Goal: Check status: Check status

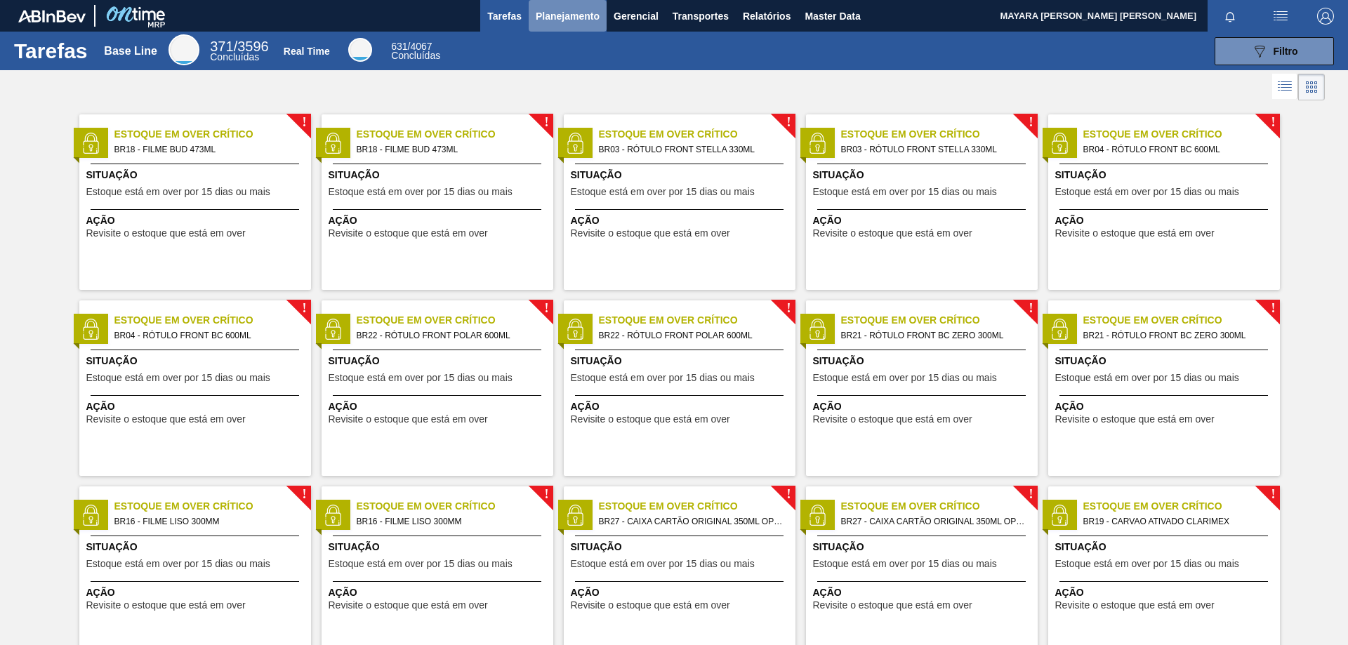
click at [548, 16] on span "Planejamento" at bounding box center [568, 16] width 64 height 17
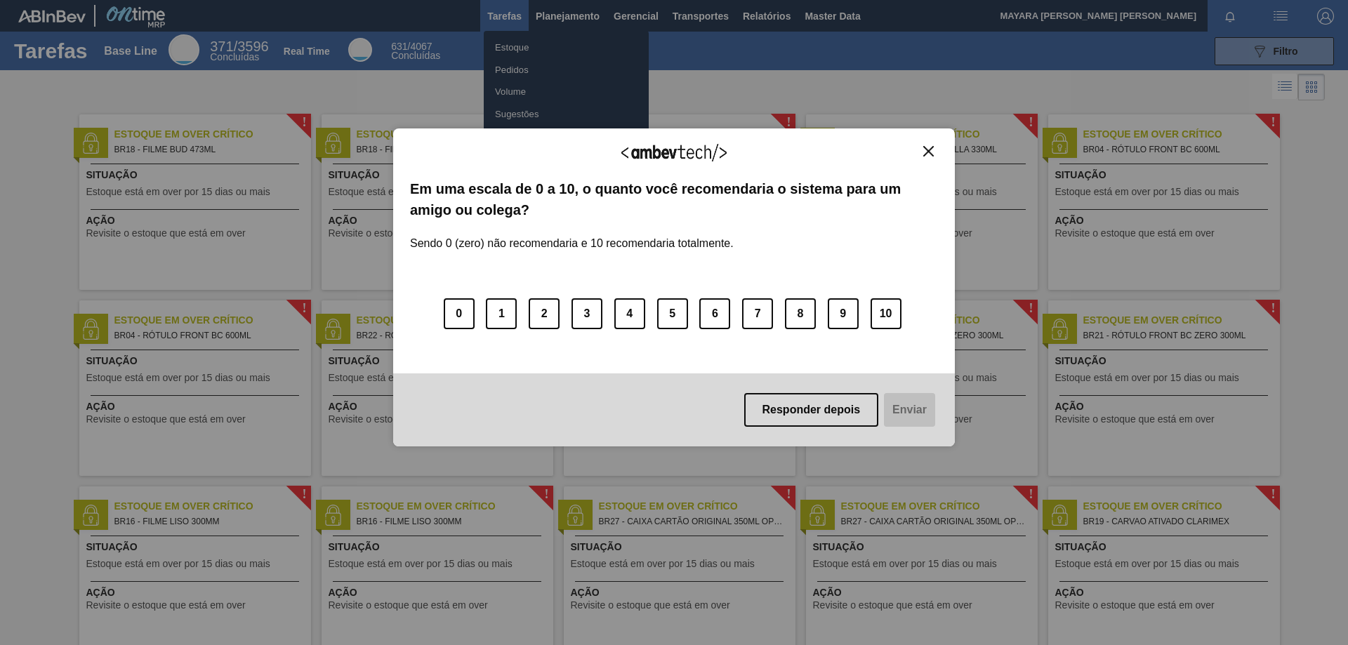
click at [930, 155] on img "Close" at bounding box center [928, 151] width 11 height 11
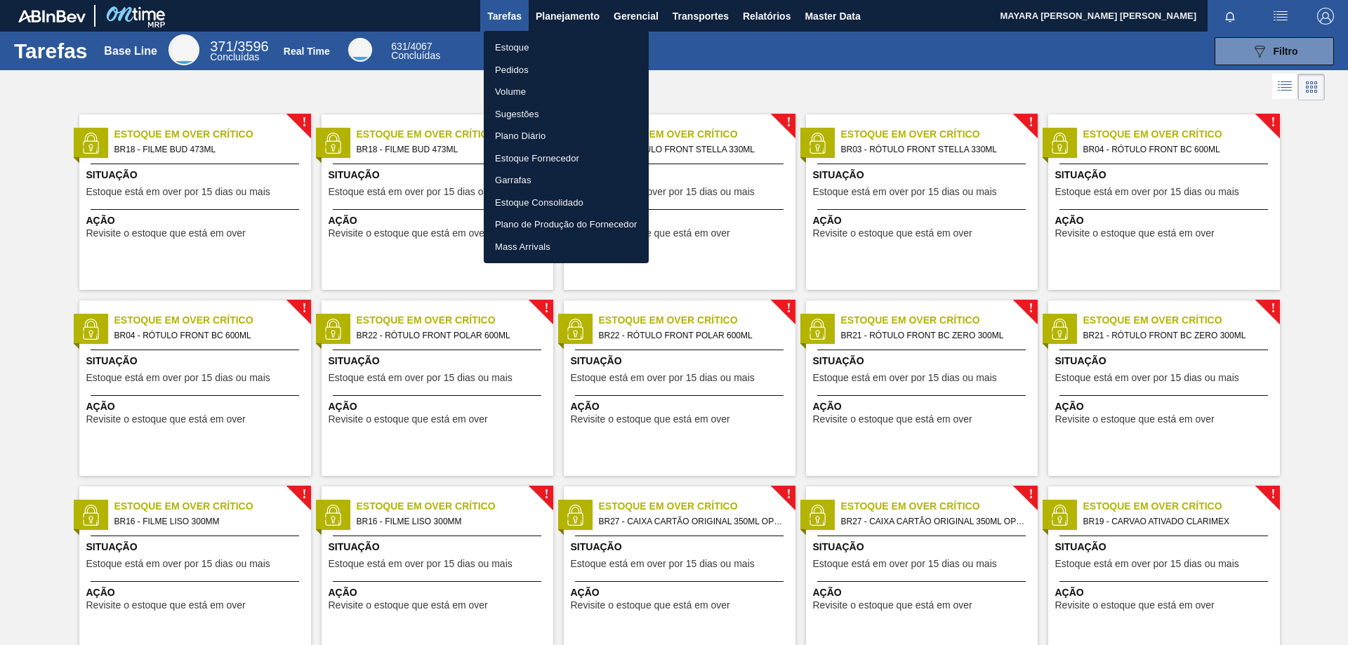
click at [510, 64] on li "Pedidos" at bounding box center [566, 70] width 165 height 22
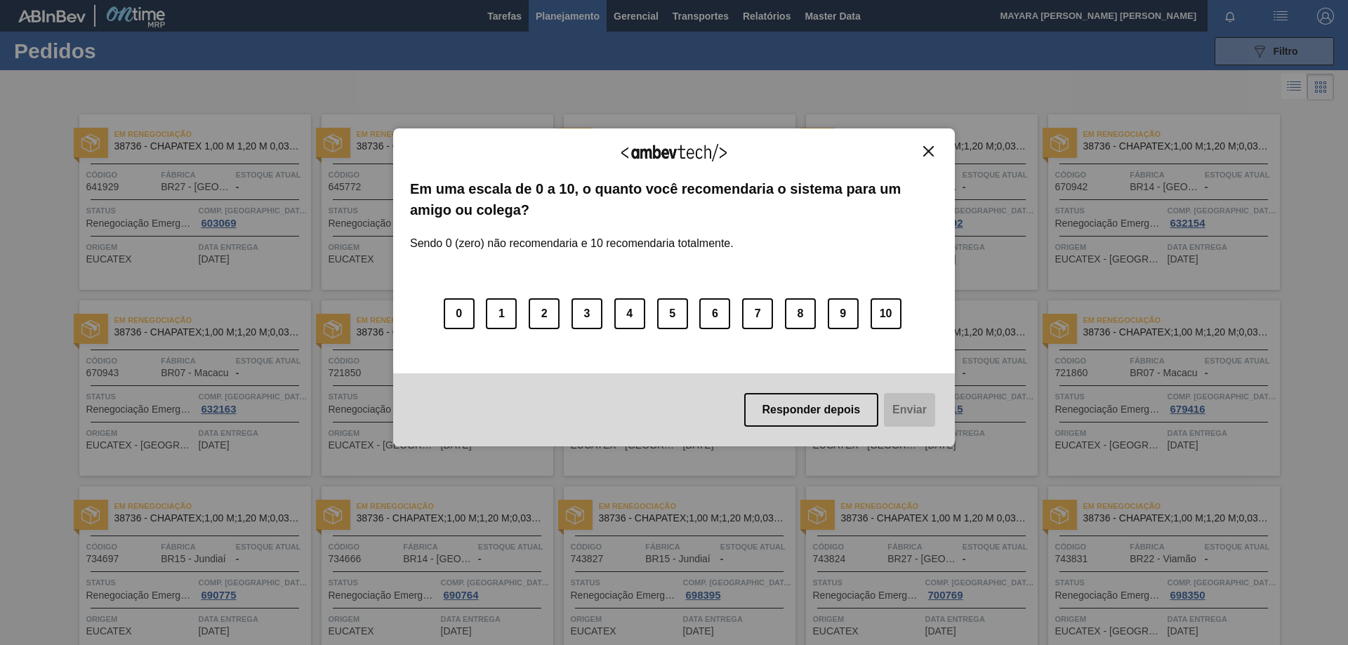
click at [933, 154] on img "Close" at bounding box center [928, 151] width 11 height 11
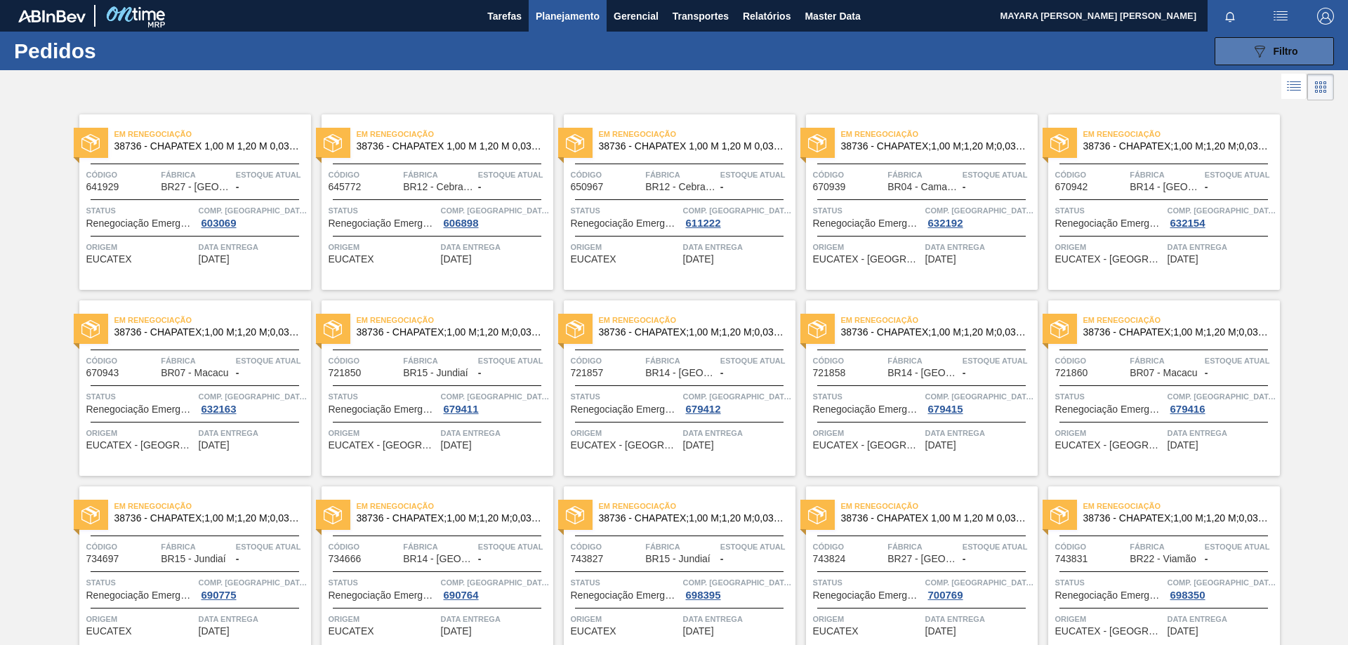
click at [1238, 58] on button "089F7B8B-B2A5-4AFE-B5C0-19BA573D28AC Filtro" at bounding box center [1274, 51] width 119 height 28
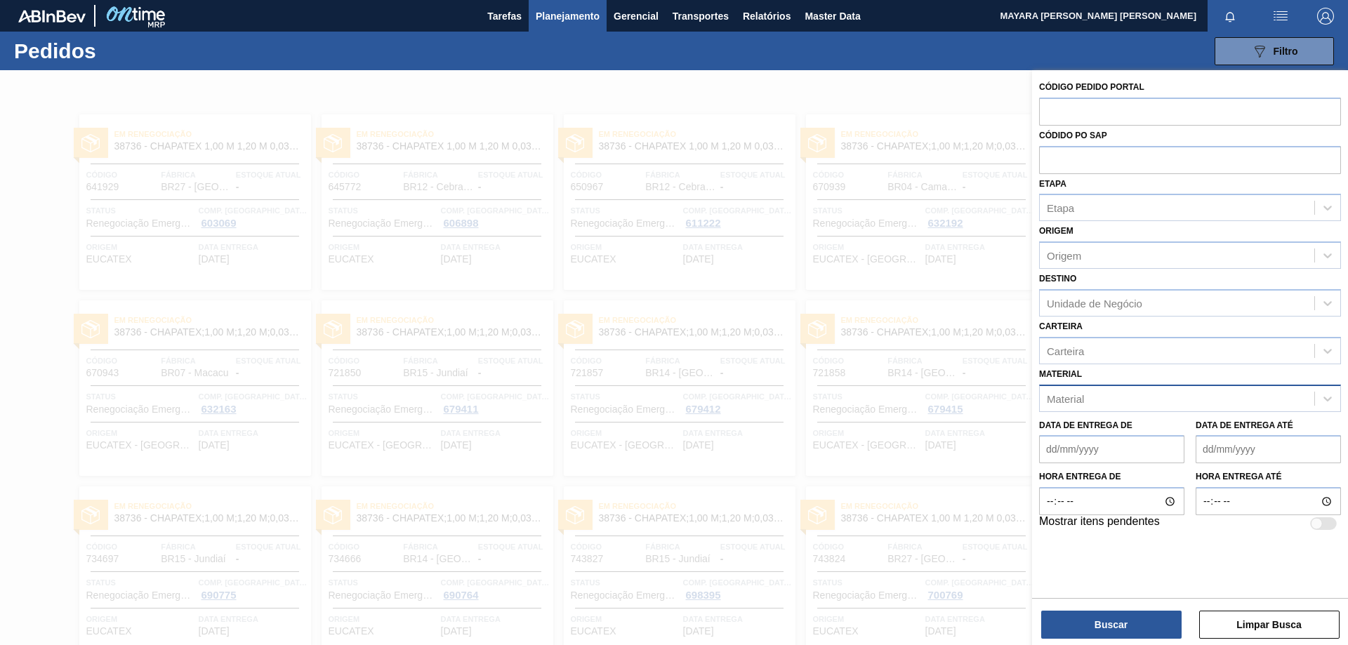
click at [1178, 401] on div "Material" at bounding box center [1177, 398] width 275 height 20
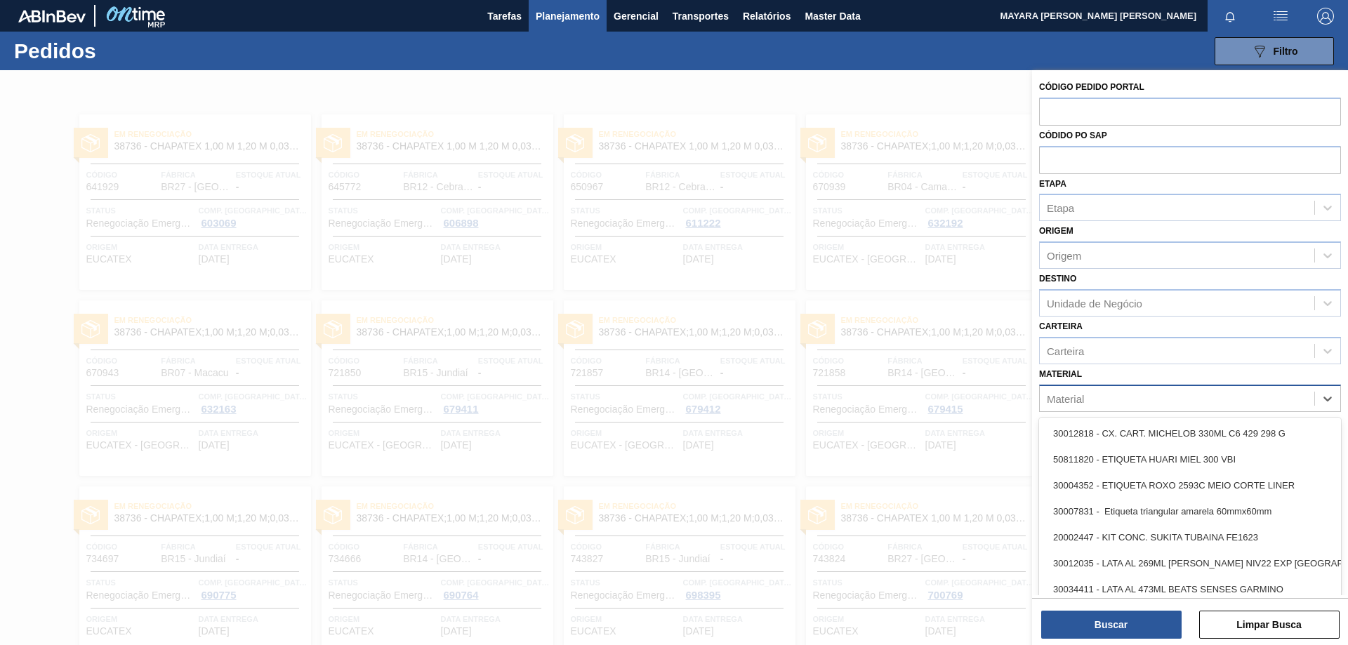
paste input "30003518"
type input "30003518"
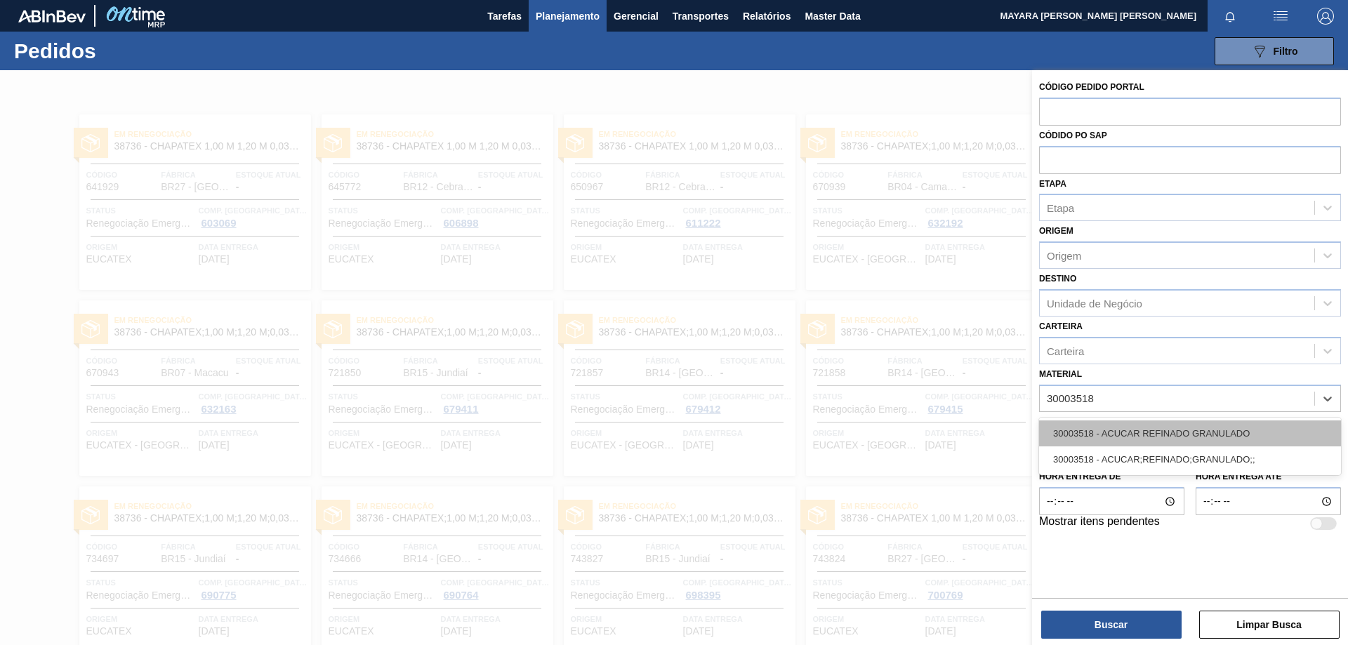
click at [1218, 426] on div "30003518 - ACUCAR REFINADO GRANULADO" at bounding box center [1190, 434] width 302 height 26
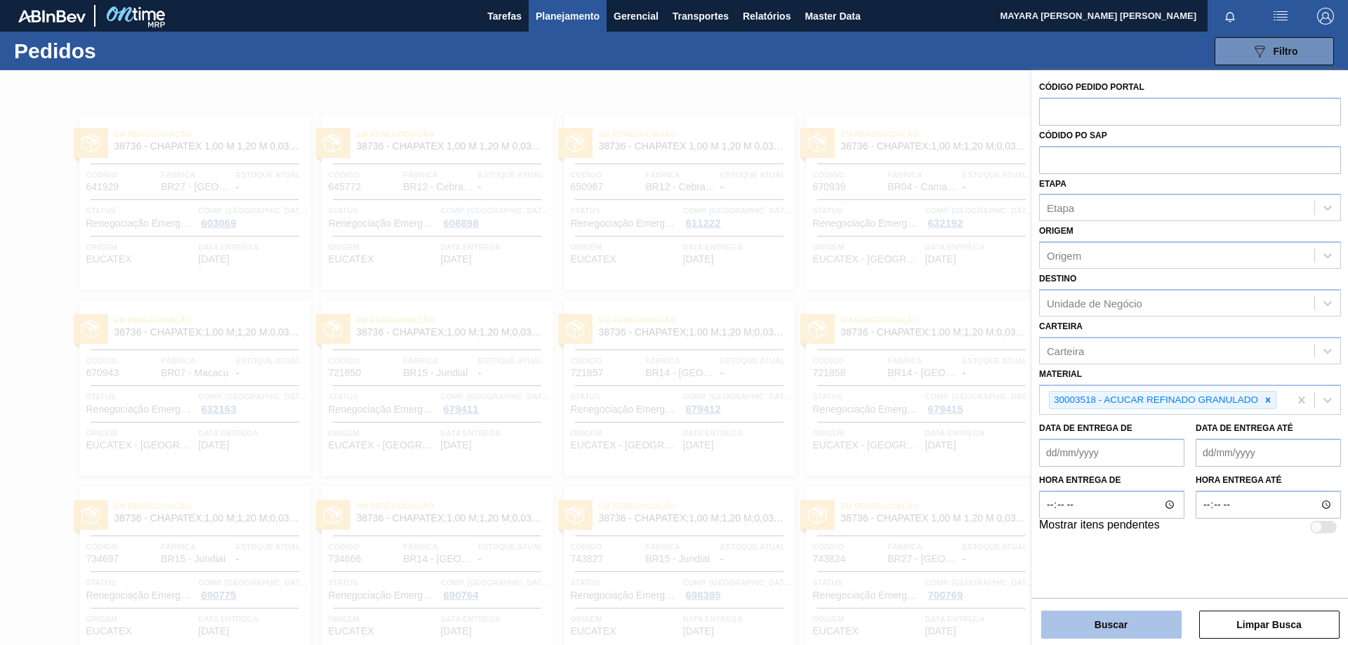
click at [1154, 619] on button "Buscar" at bounding box center [1111, 625] width 140 height 28
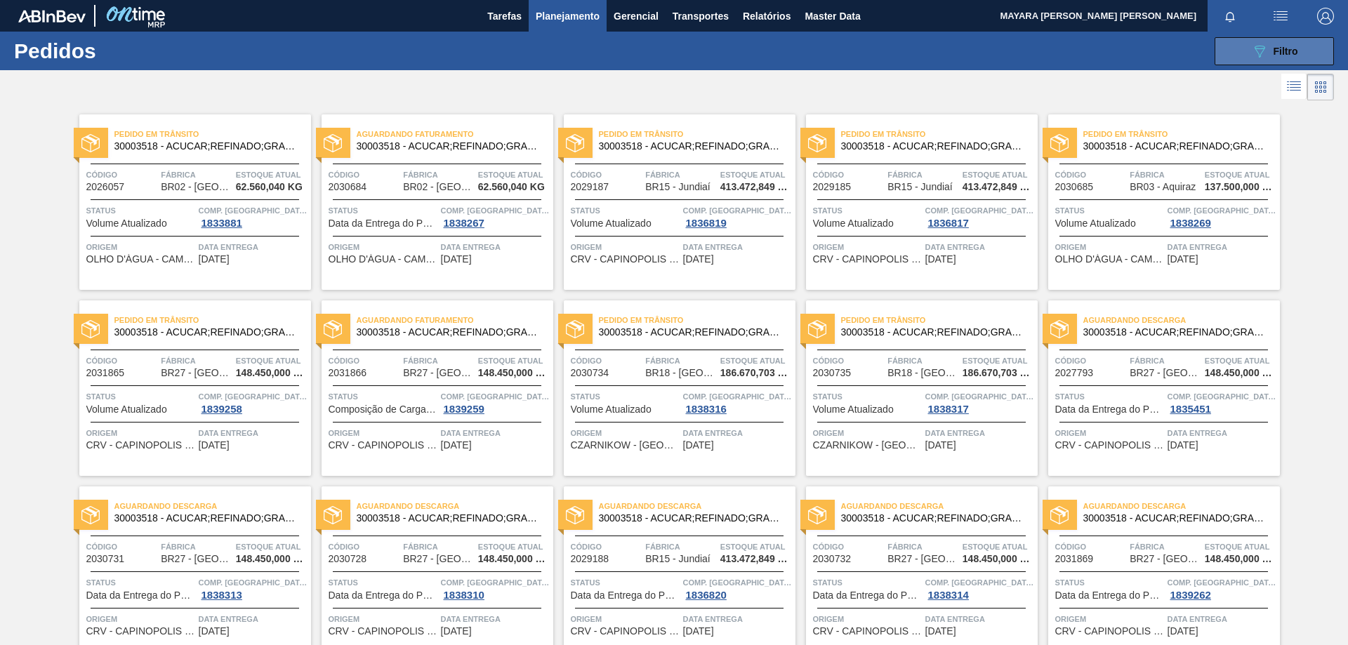
click at [1291, 51] on span "Filtro" at bounding box center [1286, 51] width 25 height 11
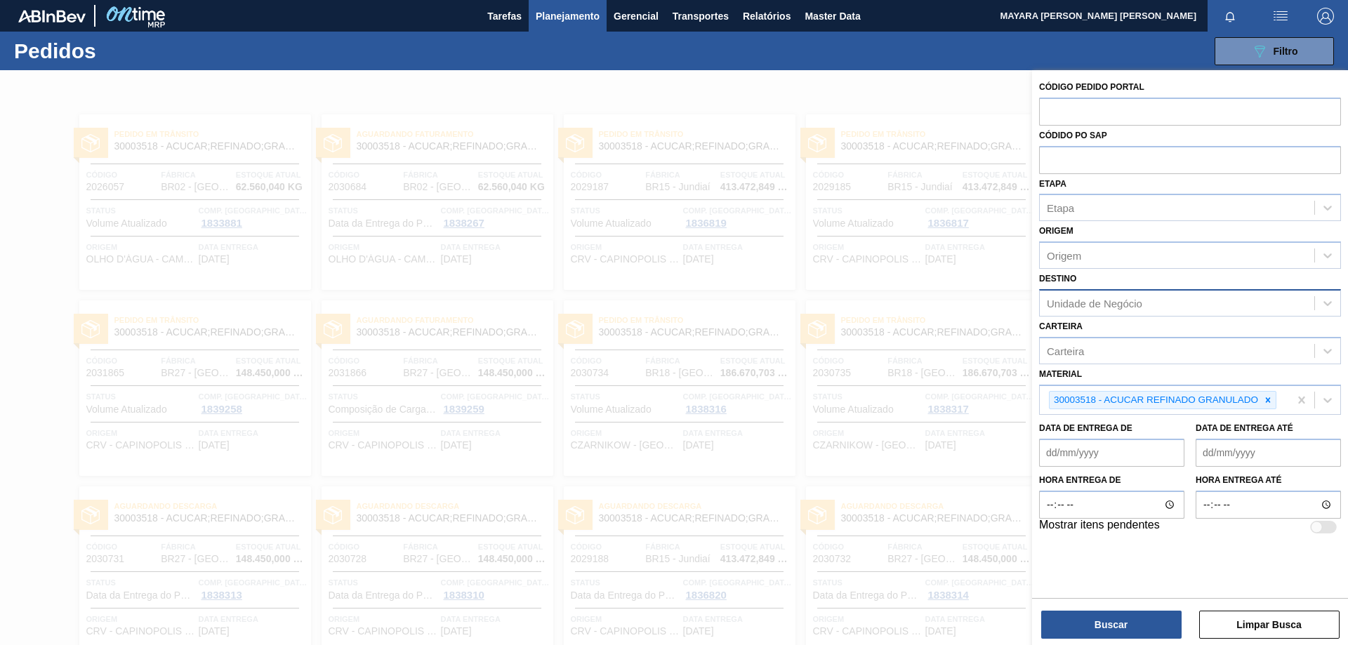
click at [1105, 304] on div "Unidade de Negócio" at bounding box center [1094, 303] width 95 height 12
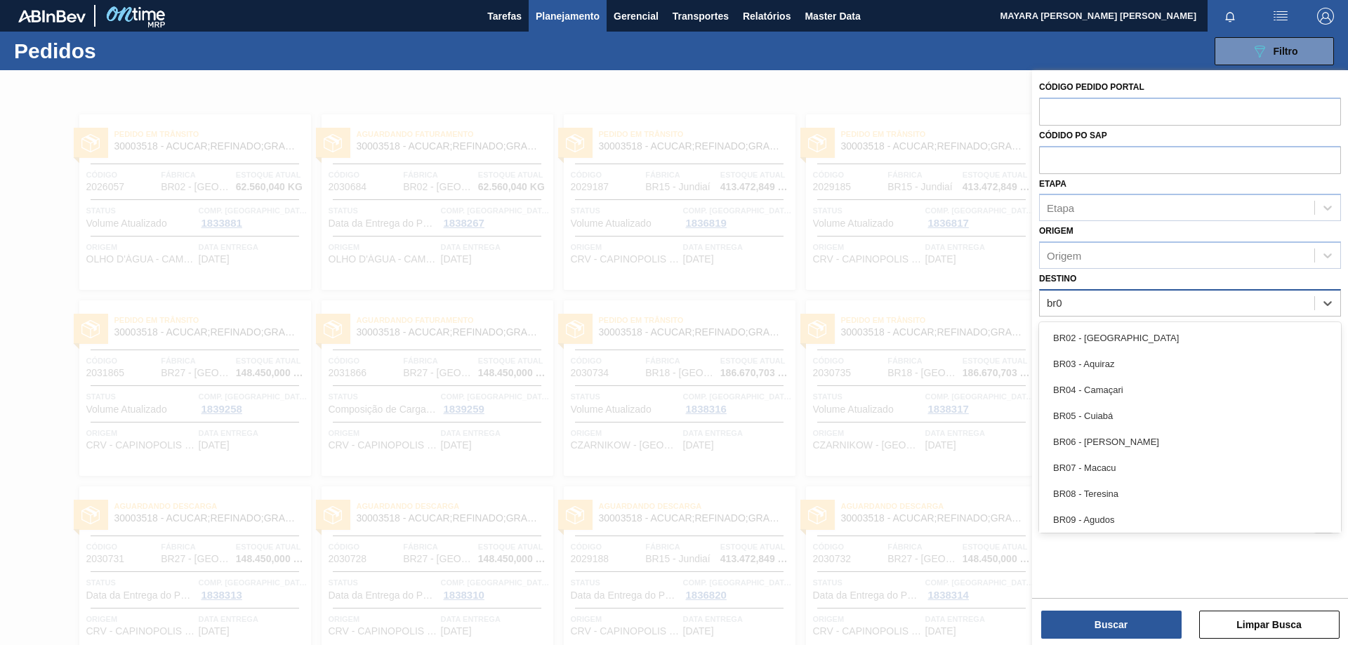
type input "br03"
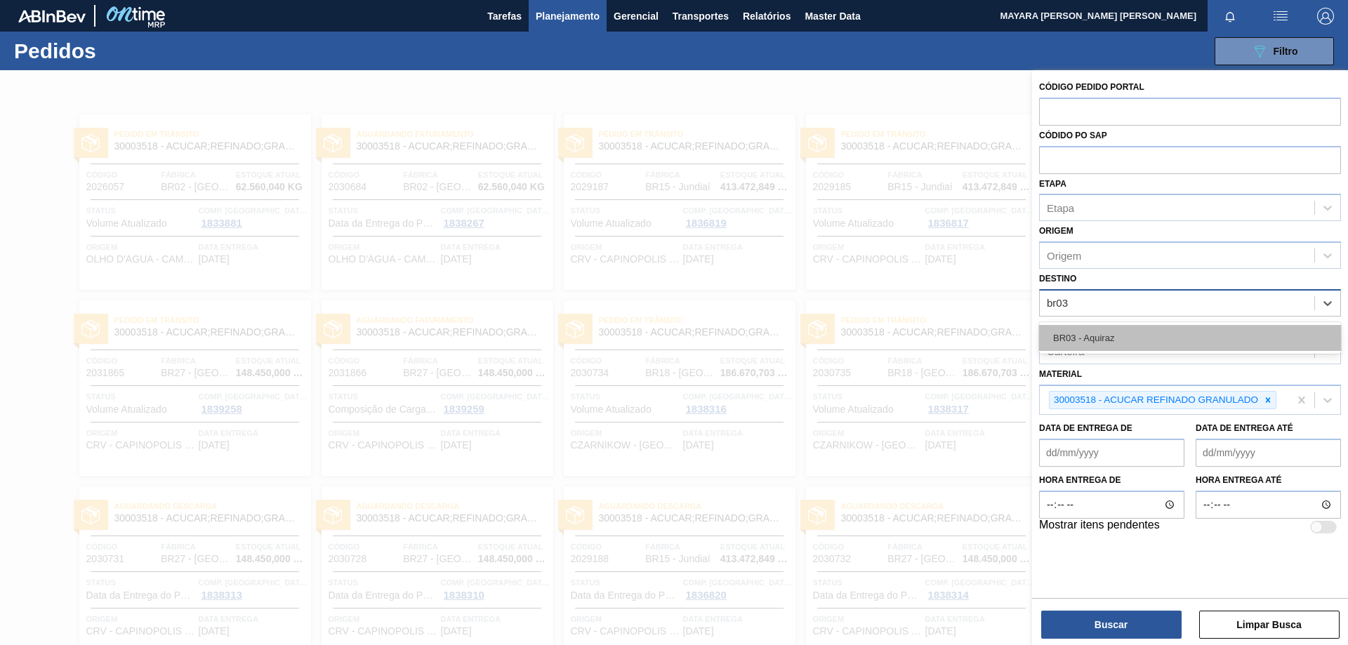
click at [1088, 331] on div "BR03 - Aquiraz" at bounding box center [1190, 338] width 302 height 26
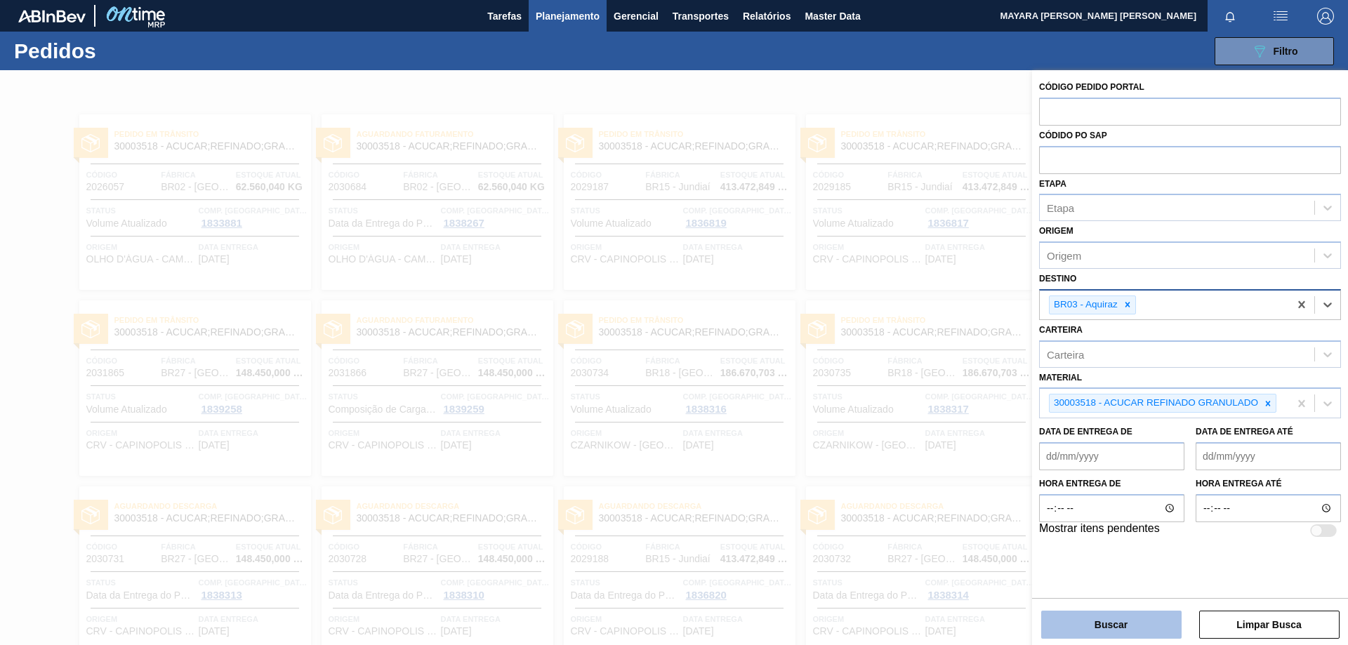
click at [1118, 629] on button "Buscar" at bounding box center [1111, 625] width 140 height 28
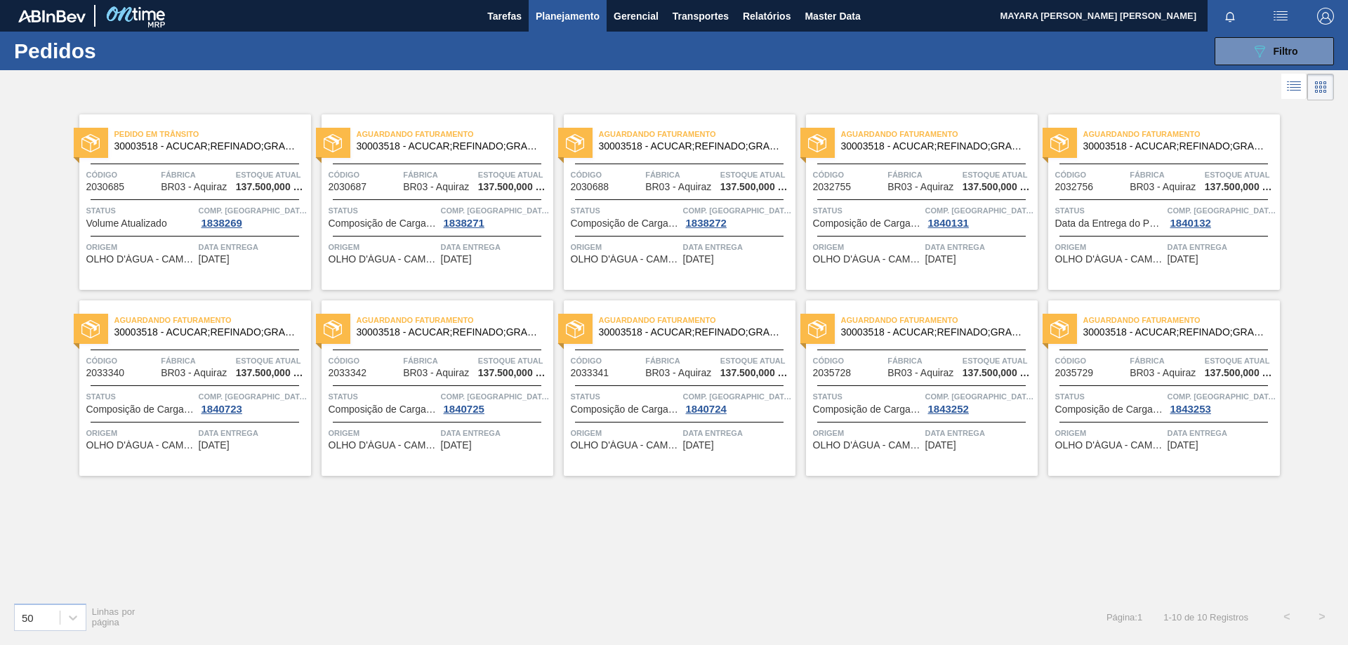
click at [138, 197] on div "Pedido [PERSON_NAME] 30003518 - ACUCAR;REFINADO;GRANULADO;; Código 2030685 Fábr…" at bounding box center [195, 202] width 232 height 176
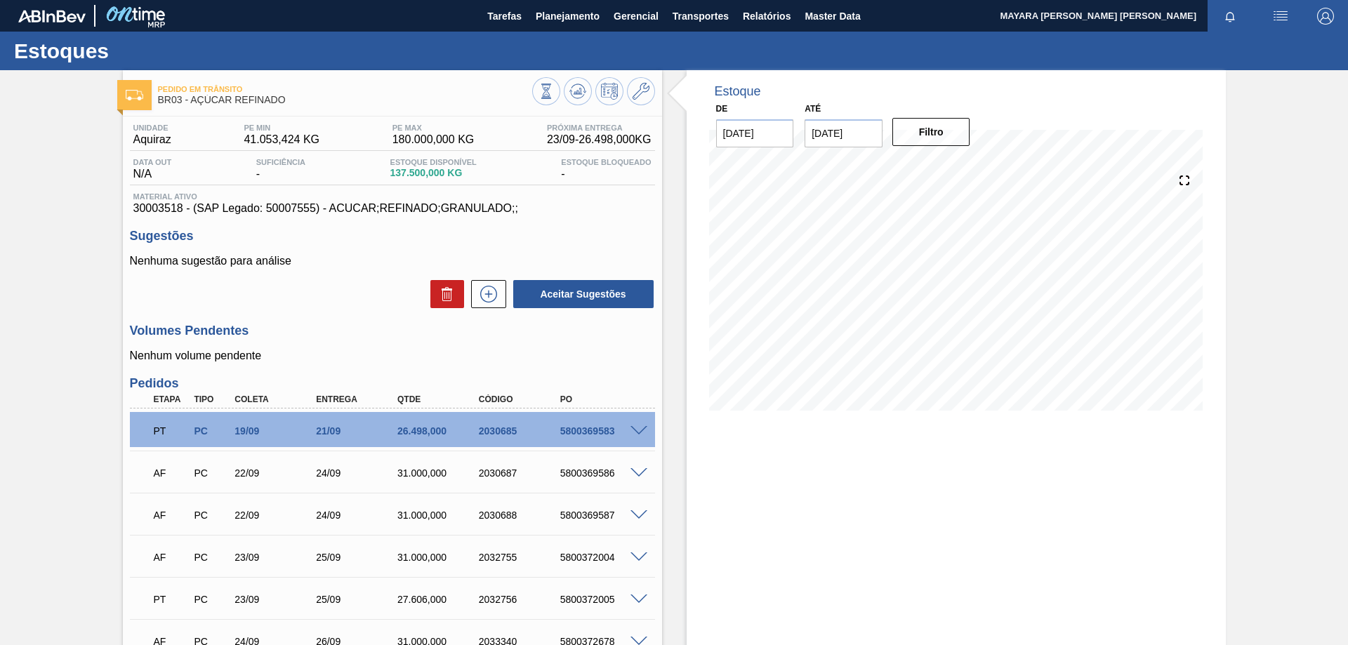
click at [639, 433] on span at bounding box center [639, 431] width 17 height 11
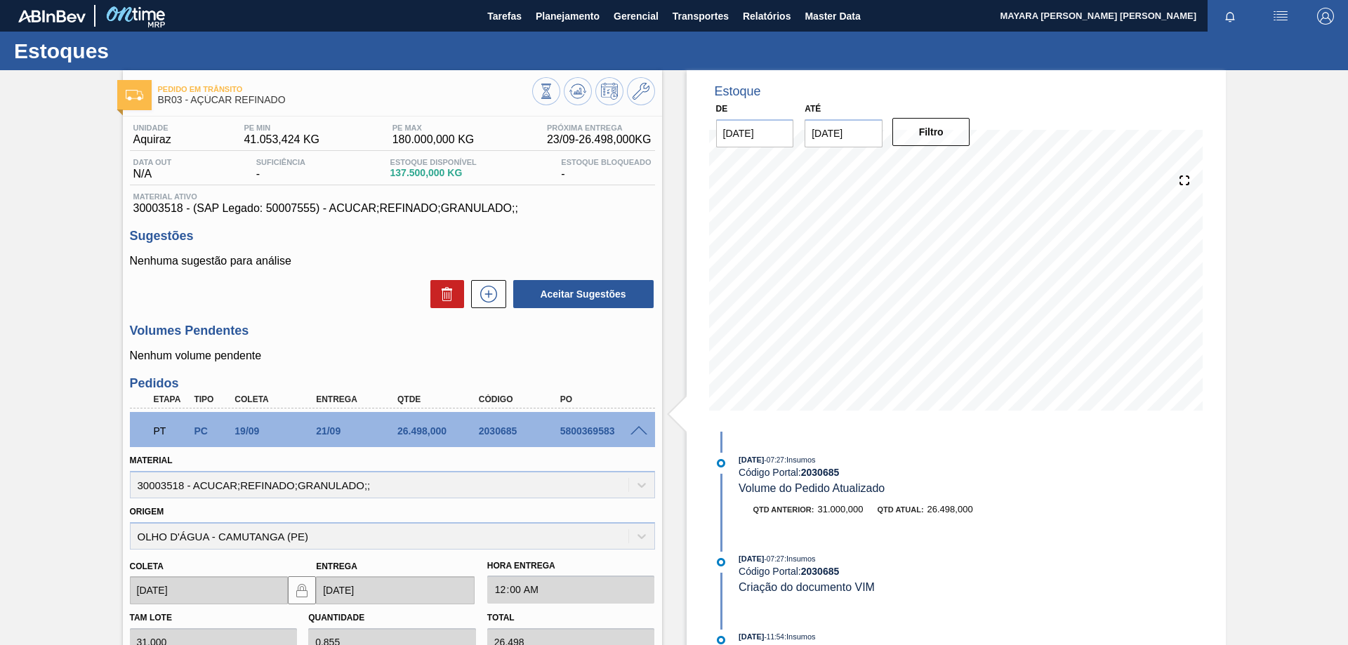
click at [599, 426] on div "5800369583" at bounding box center [602, 431] width 91 height 11
copy div "5800369583"
click at [566, 433] on div "5800369583" at bounding box center [602, 431] width 91 height 11
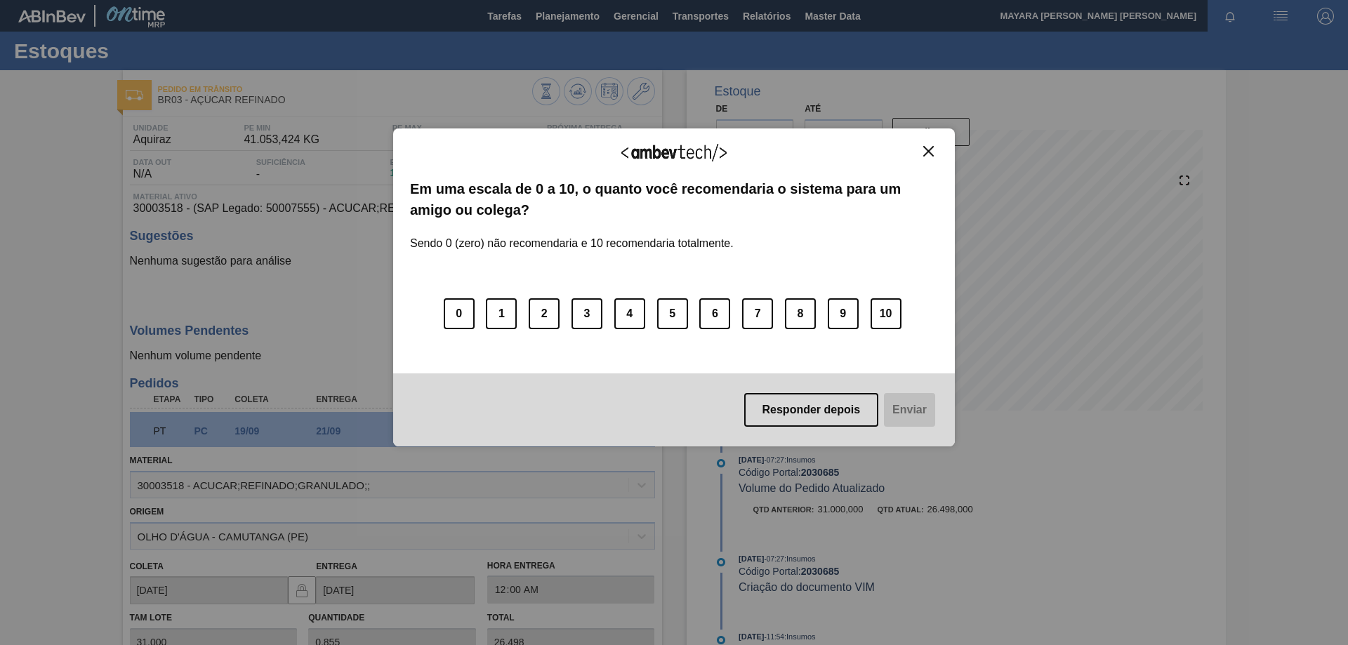
click at [929, 154] on img "Close" at bounding box center [928, 151] width 11 height 11
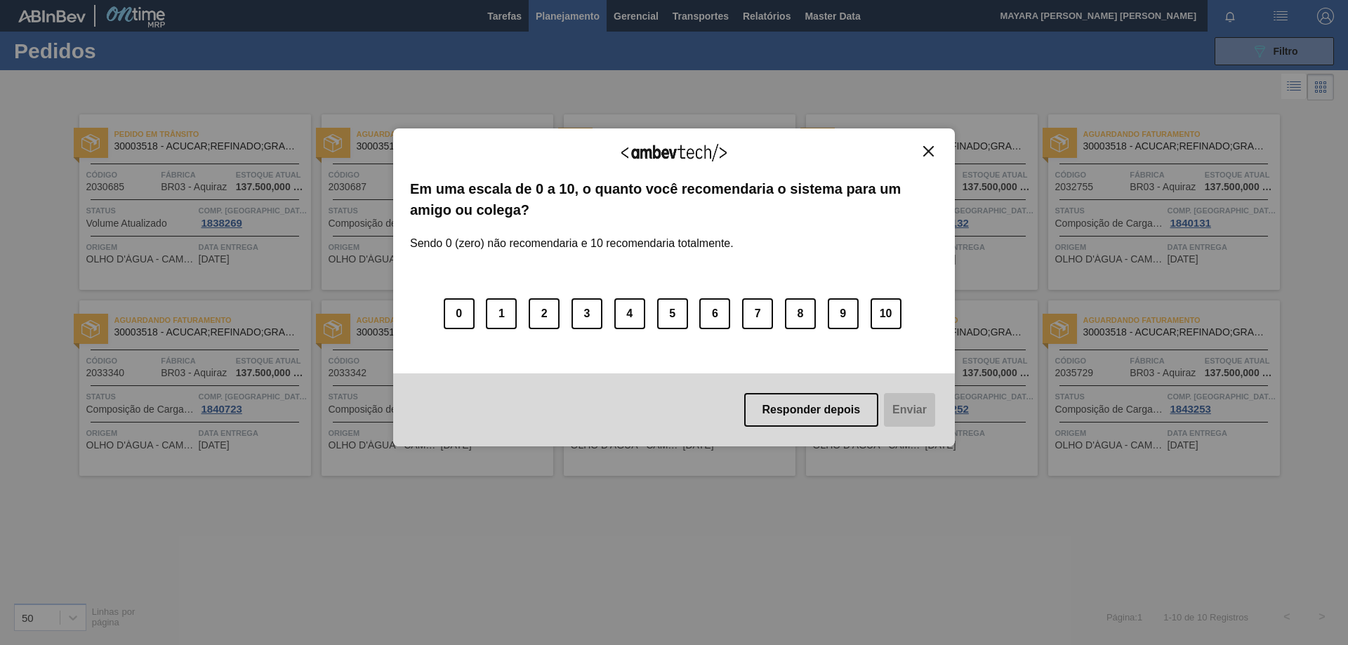
click at [932, 152] on img "Close" at bounding box center [928, 151] width 11 height 11
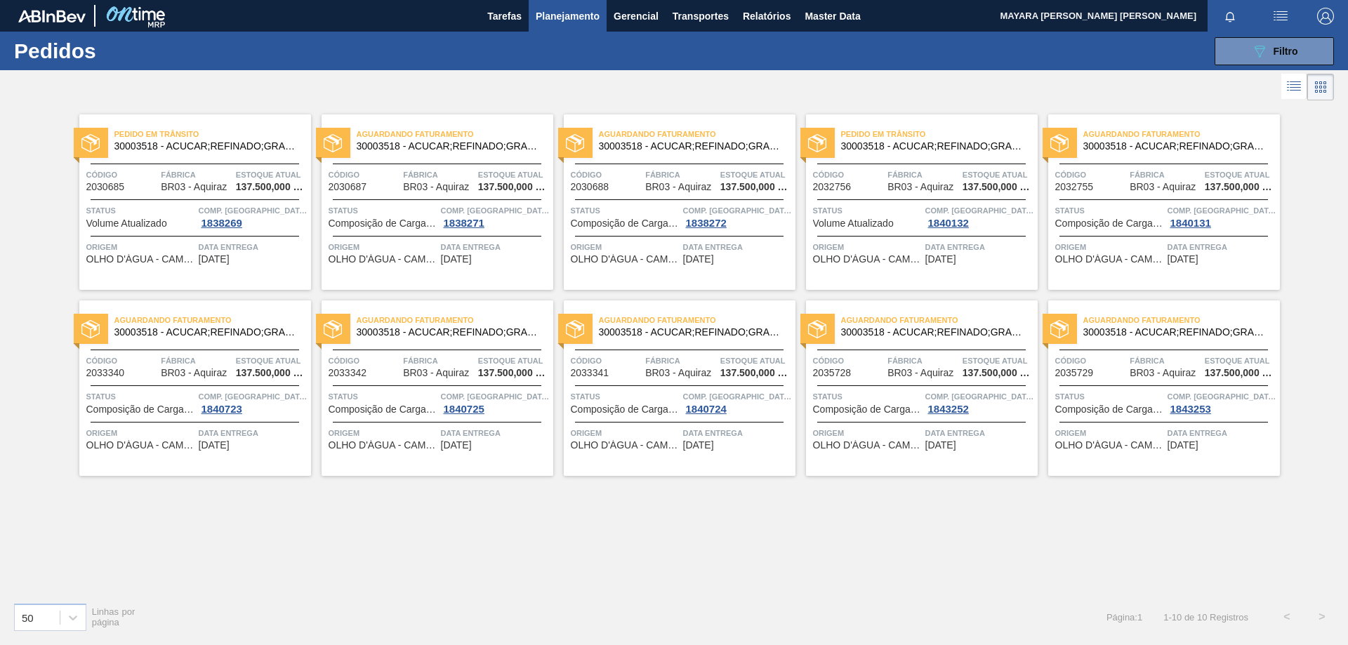
drag, startPoint x: 1283, startPoint y: 48, endPoint x: 1272, endPoint y: 67, distance: 21.4
click at [1283, 48] on span "Filtro" at bounding box center [1286, 51] width 25 height 11
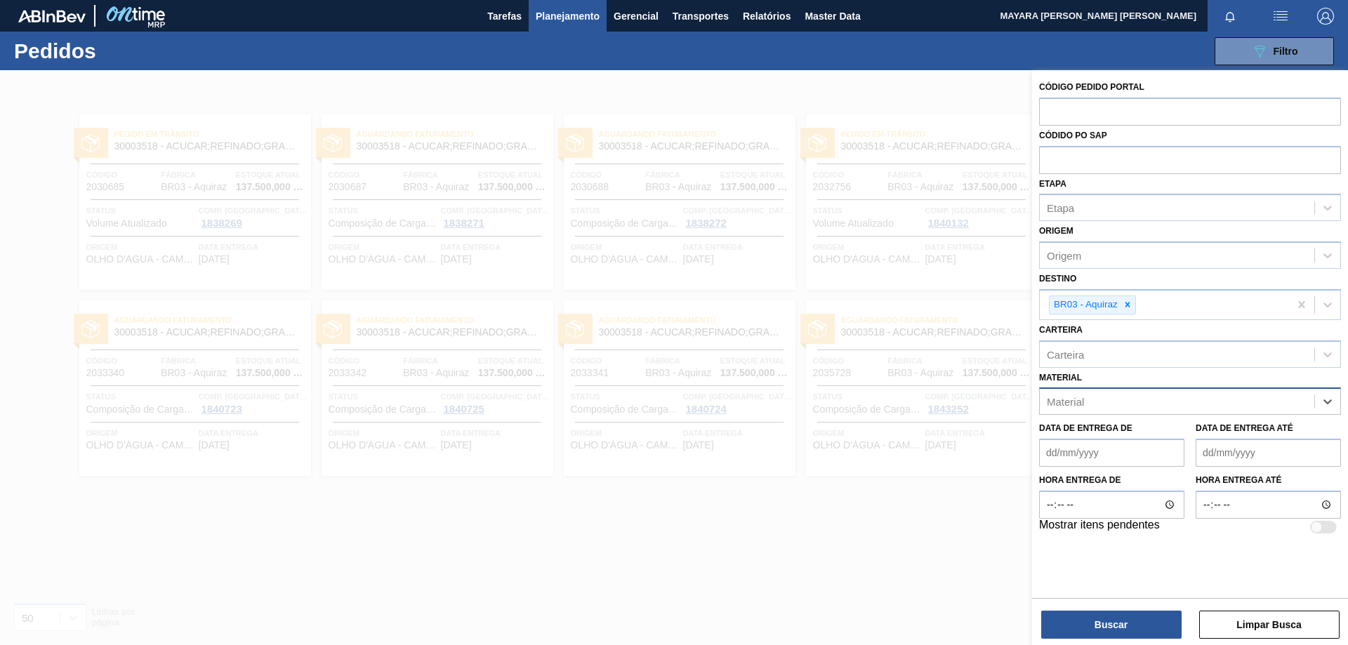
paste input "30003526"
type input "30003526"
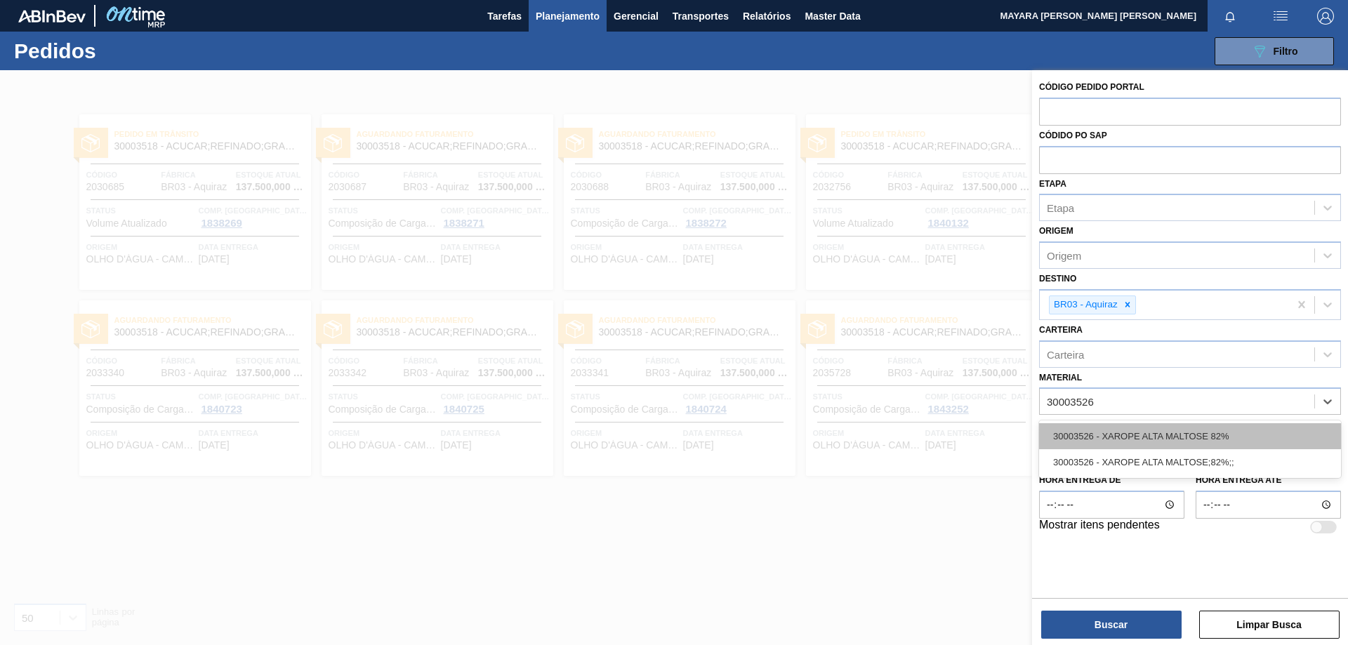
click at [1154, 437] on div "30003526 - XAROPE ALTA MALTOSE 82%" at bounding box center [1190, 436] width 302 height 26
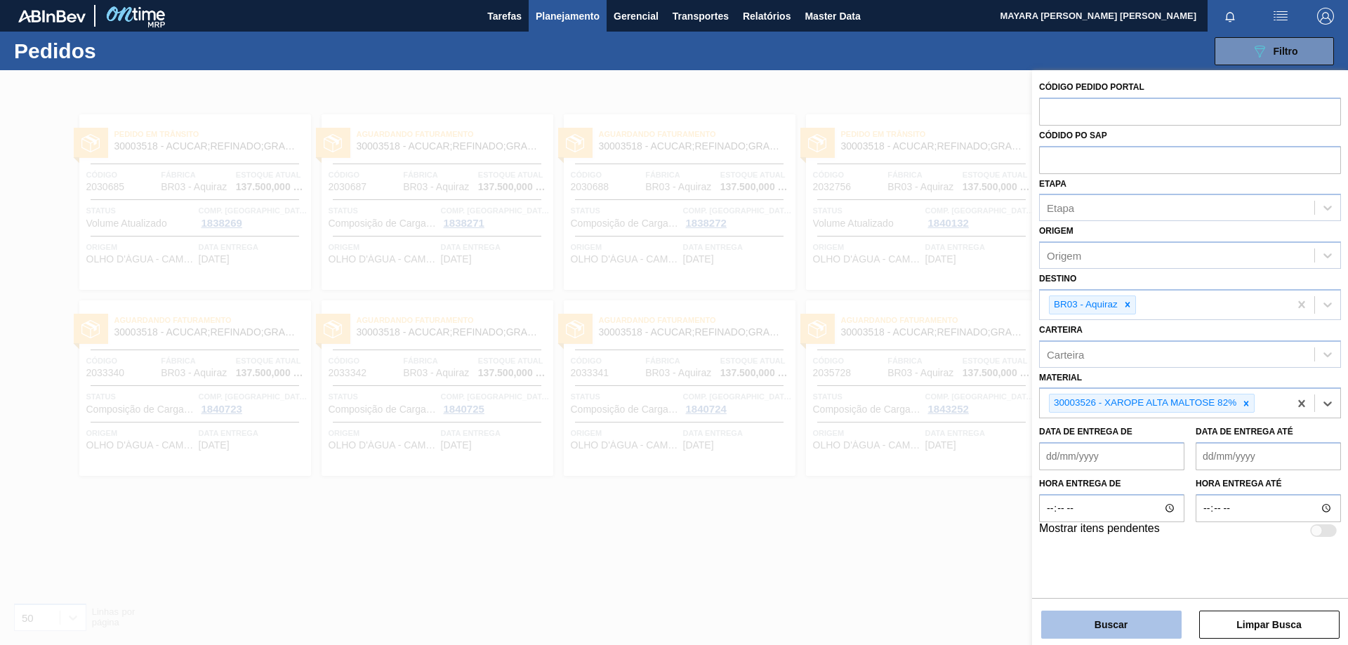
click at [1129, 626] on button "Buscar" at bounding box center [1111, 625] width 140 height 28
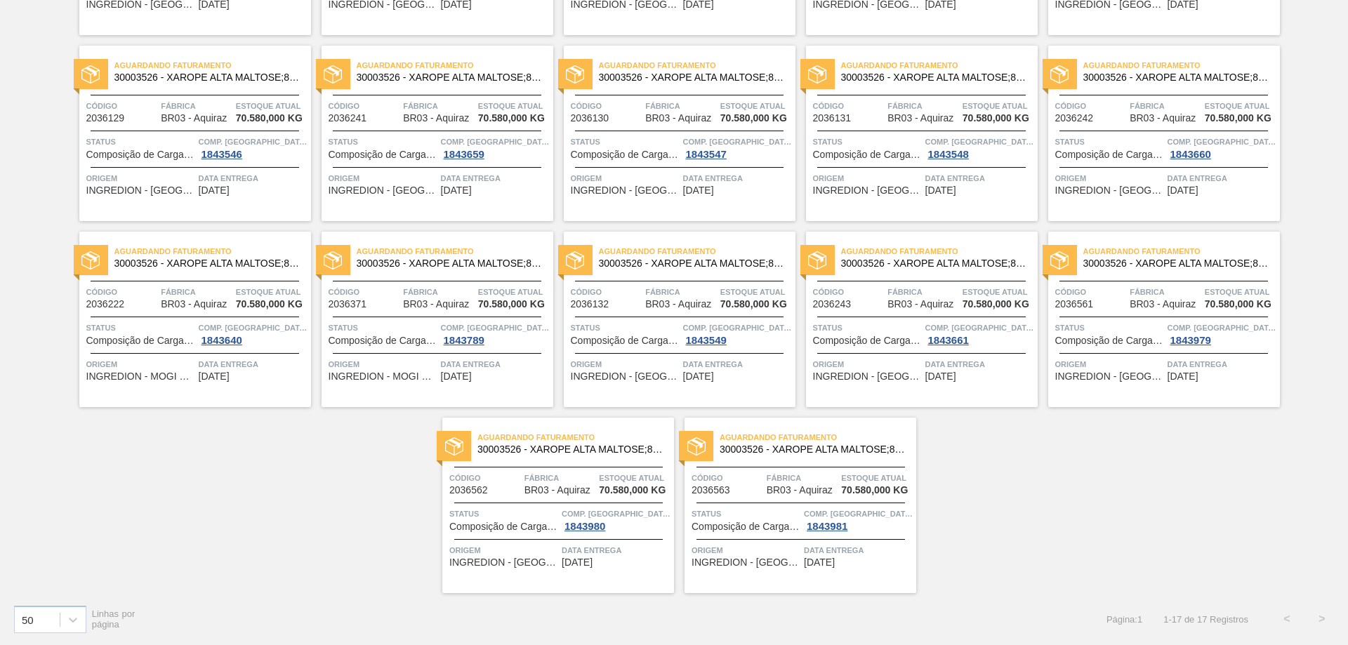
scroll to position [114, 0]
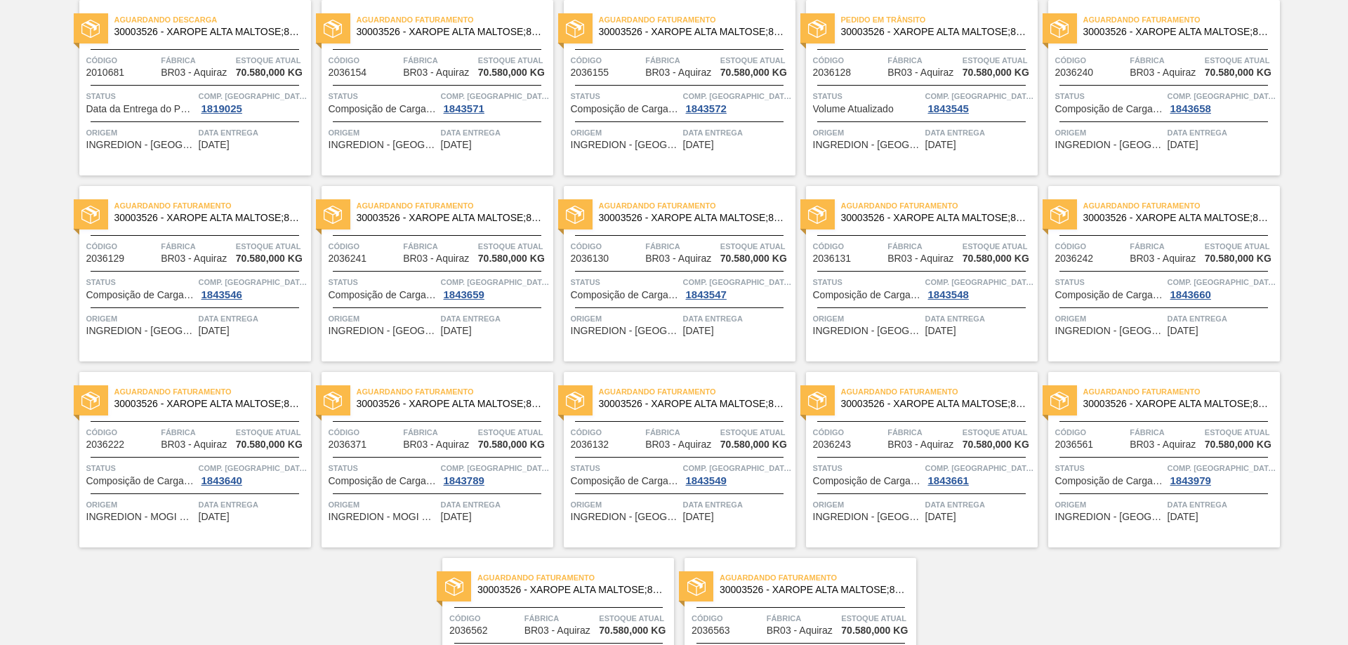
click at [110, 108] on span "Data da Entrega do Pedido Atrasada" at bounding box center [140, 109] width 109 height 11
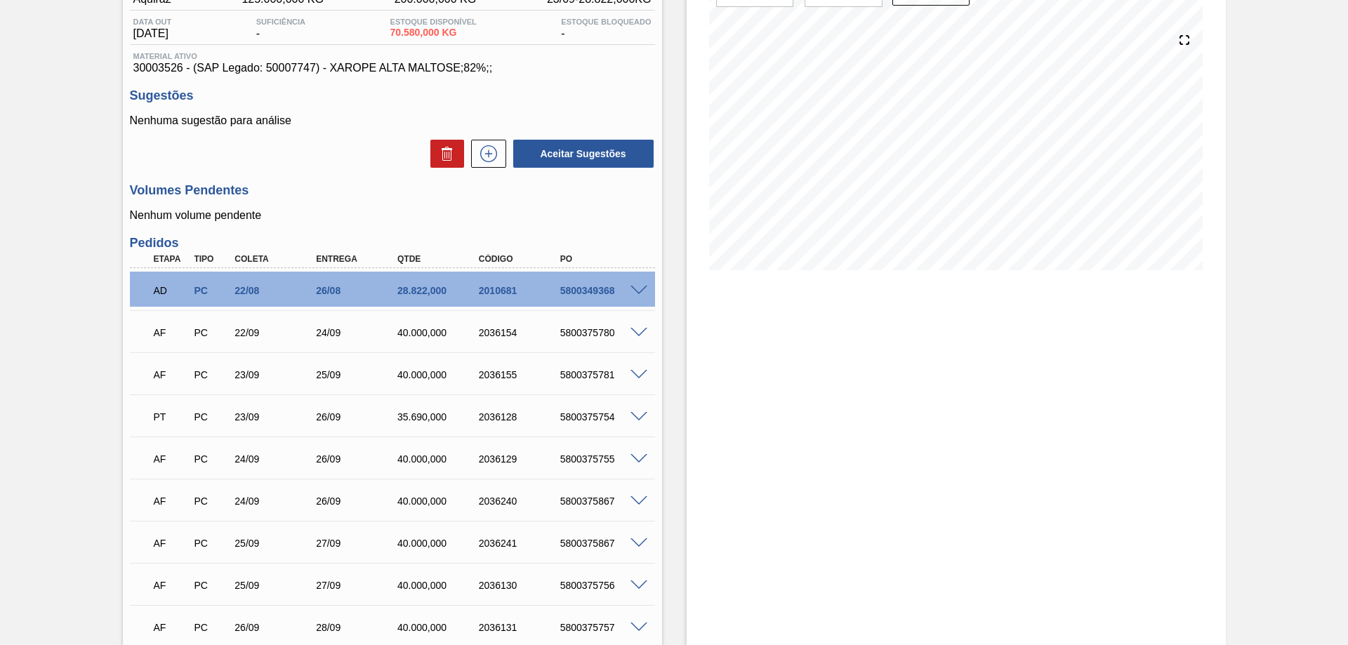
scroll to position [281, 0]
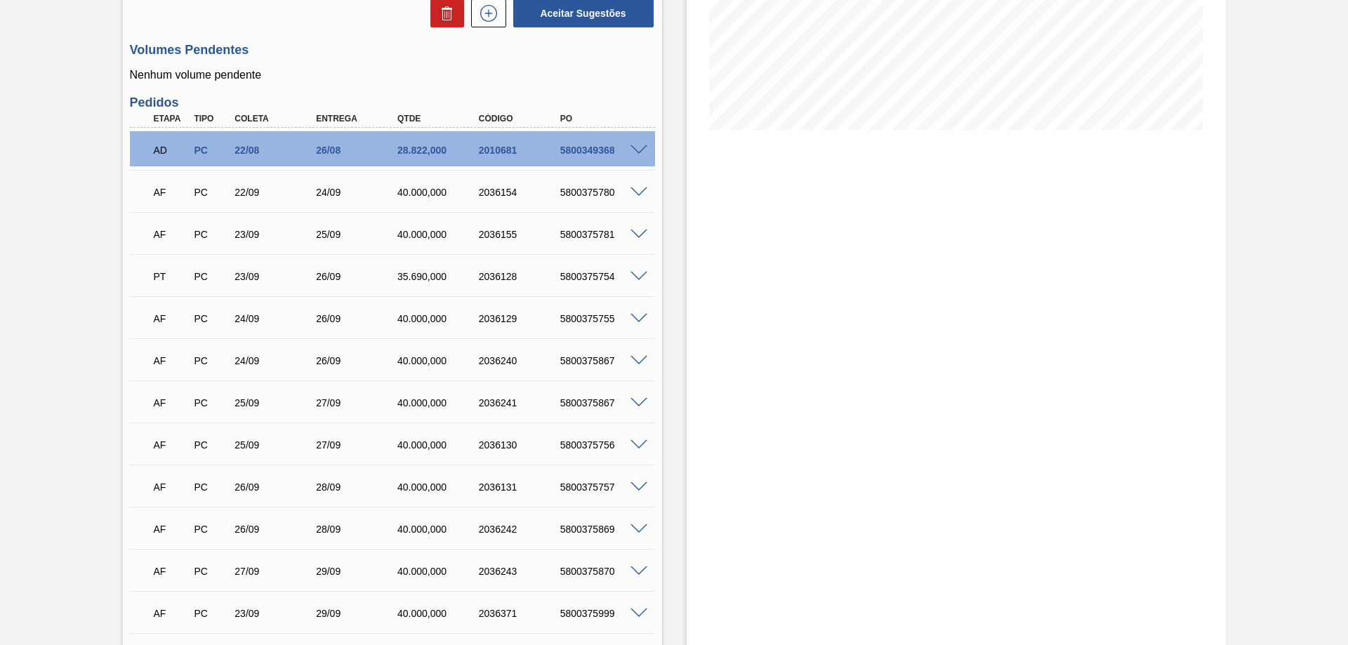
click at [610, 276] on div "5800375754" at bounding box center [602, 276] width 91 height 11
copy div "5800375754"
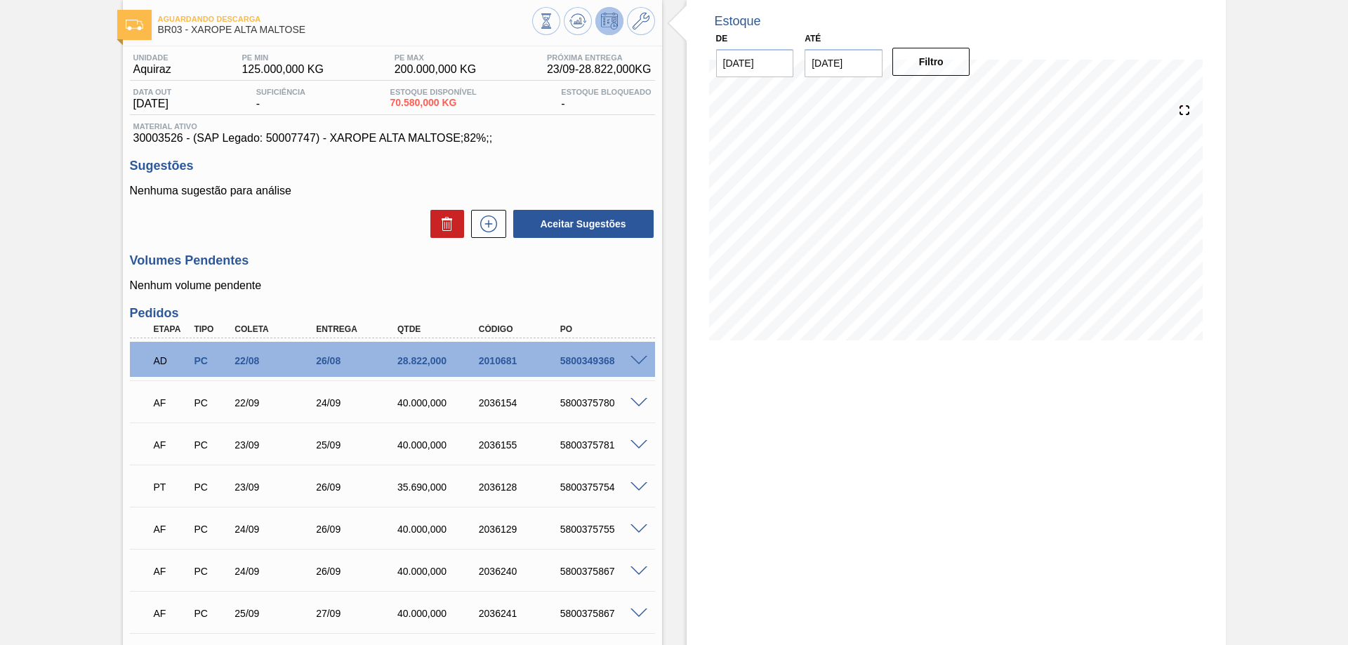
click at [640, 364] on span at bounding box center [639, 361] width 17 height 11
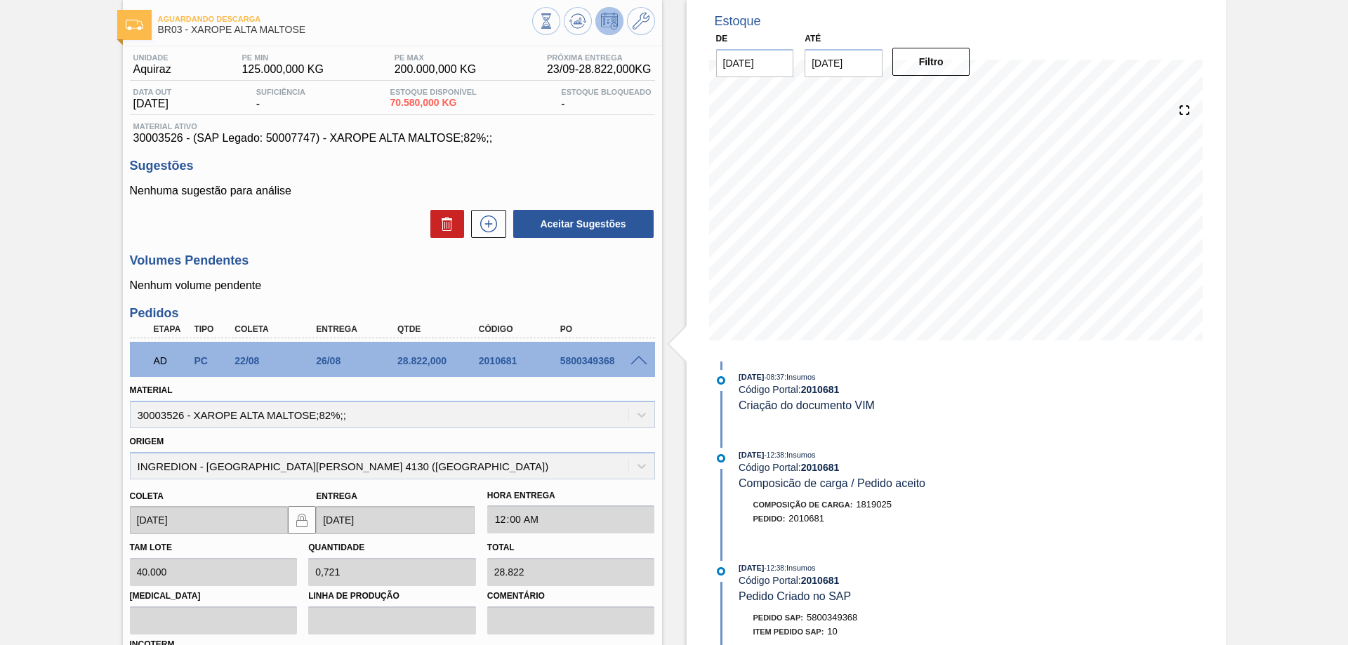
scroll to position [211, 0]
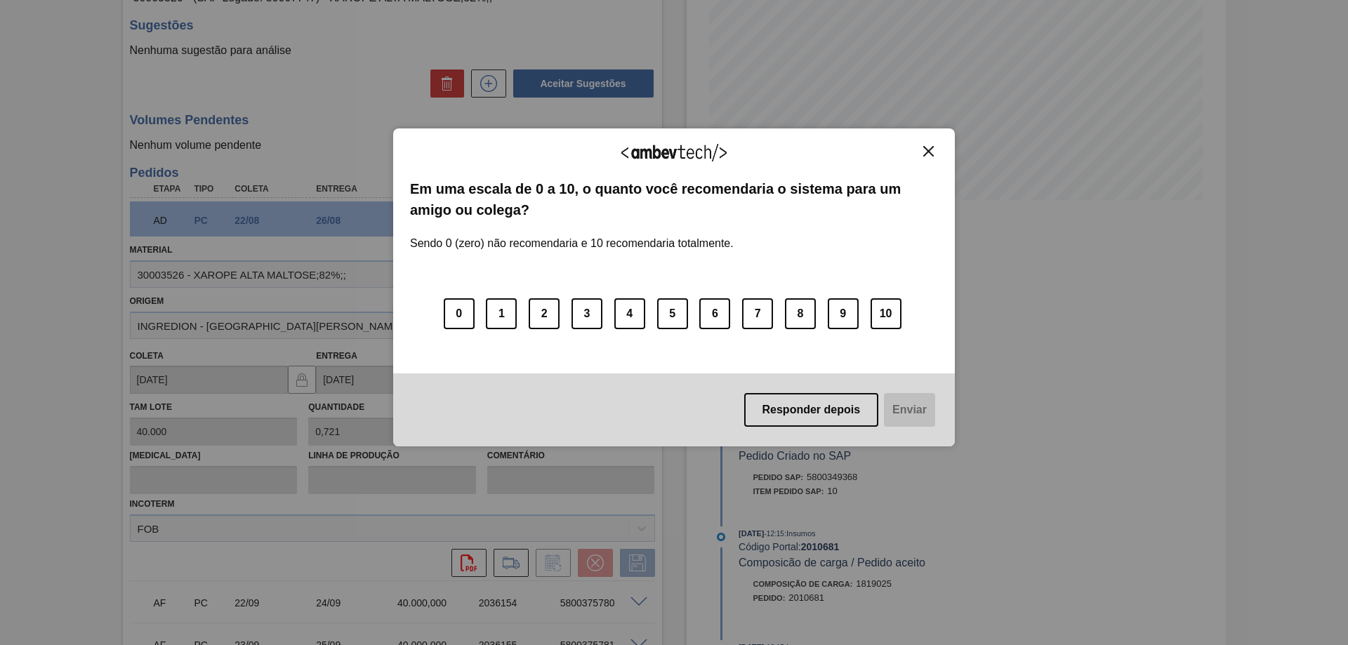
click at [936, 153] on button "Close" at bounding box center [928, 151] width 19 height 12
click at [923, 150] on button "Close" at bounding box center [928, 151] width 19 height 12
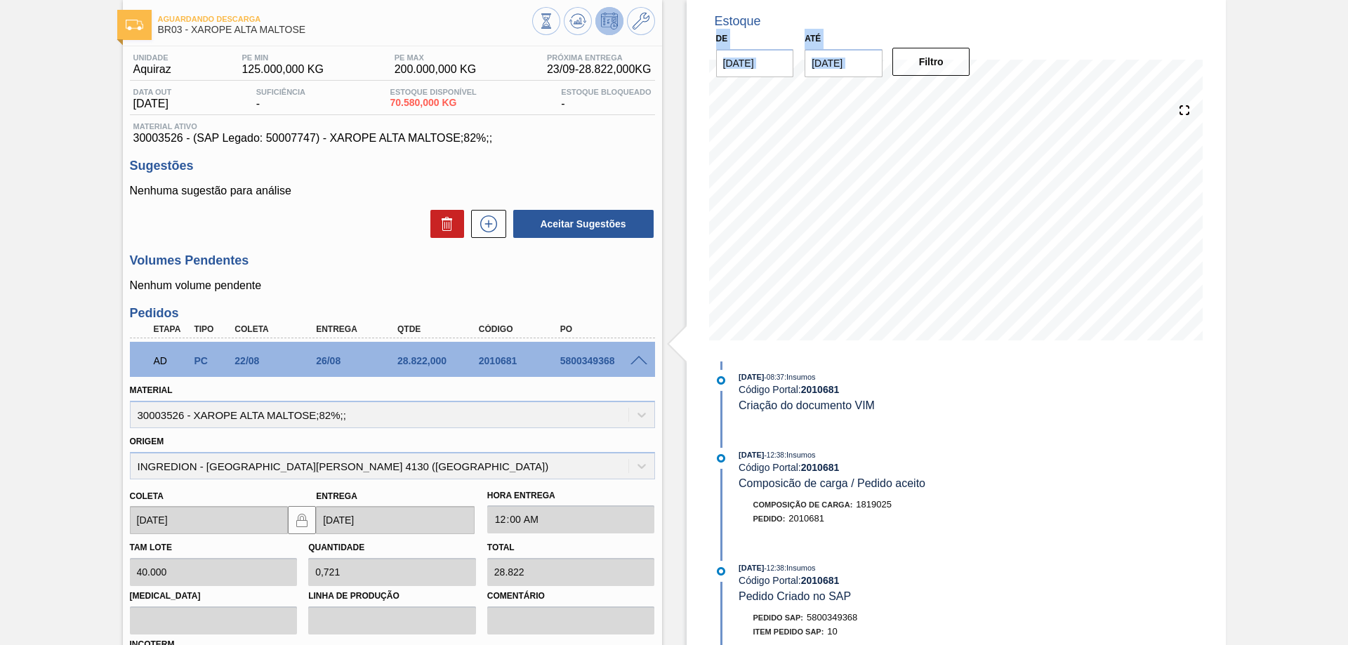
scroll to position [13, 0]
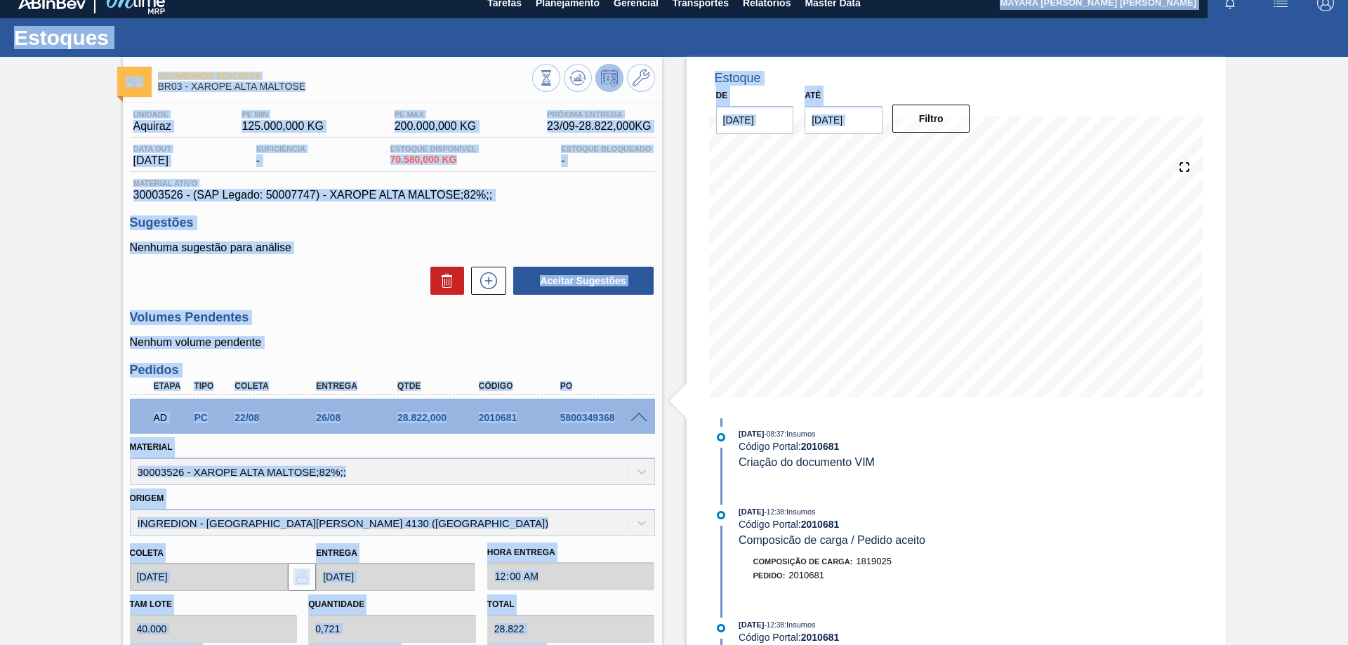
drag, startPoint x: 1344, startPoint y: 43, endPoint x: 1345, endPoint y: 1, distance: 42.2
click at [1348, 0] on html "Tarefas Planejamento Gerencial Transportes Relatórios Master Data MAYARA [PERSO…" at bounding box center [674, 0] width 1348 height 0
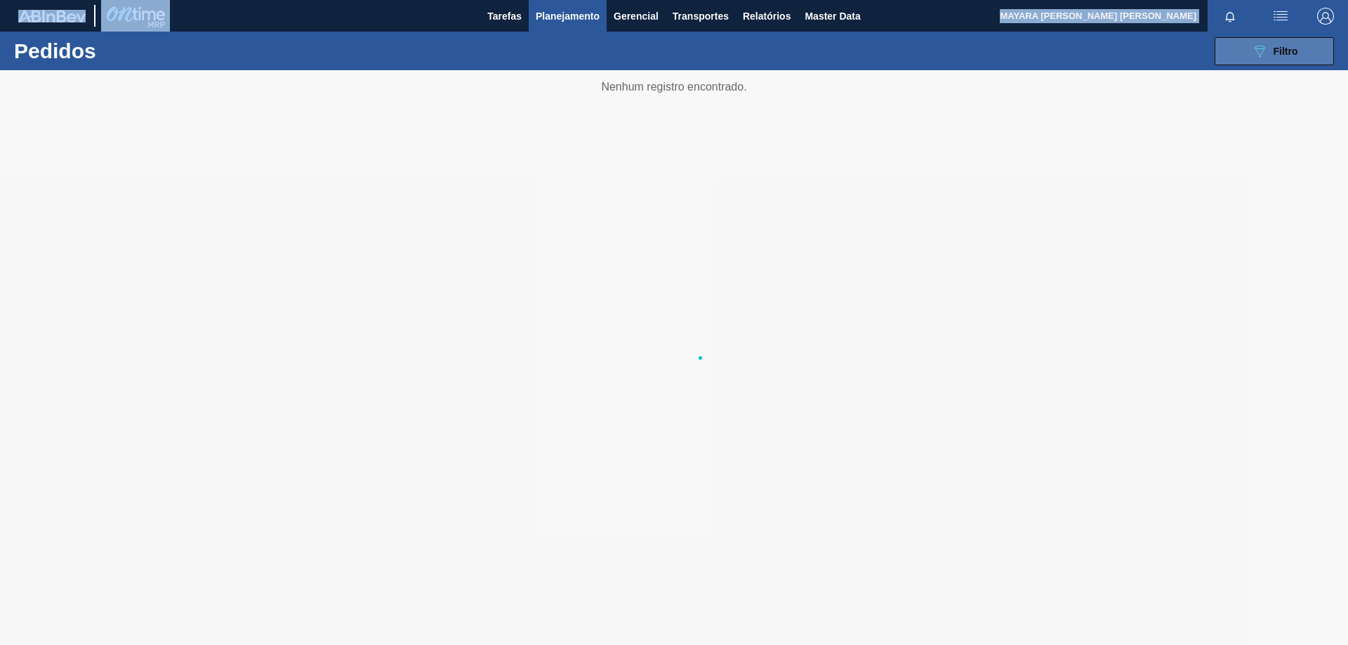
click at [1284, 53] on span "Filtro" at bounding box center [1286, 51] width 25 height 11
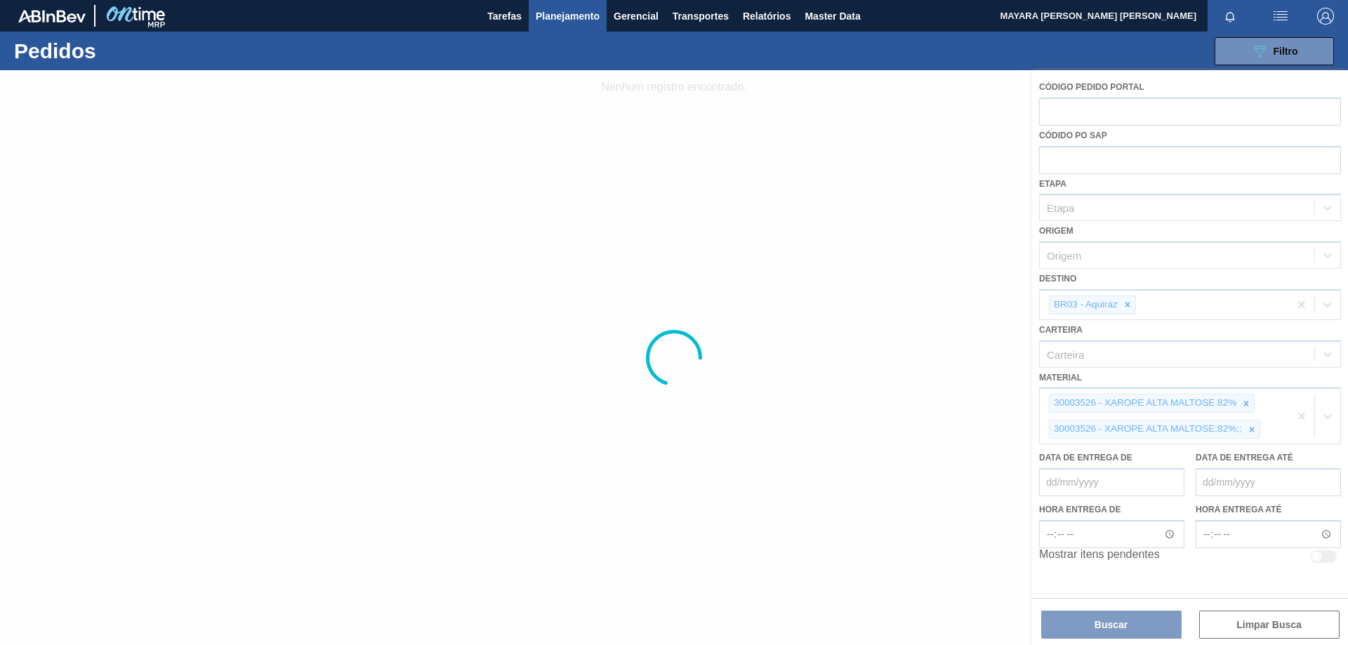
click at [1301, 415] on div at bounding box center [674, 357] width 1348 height 575
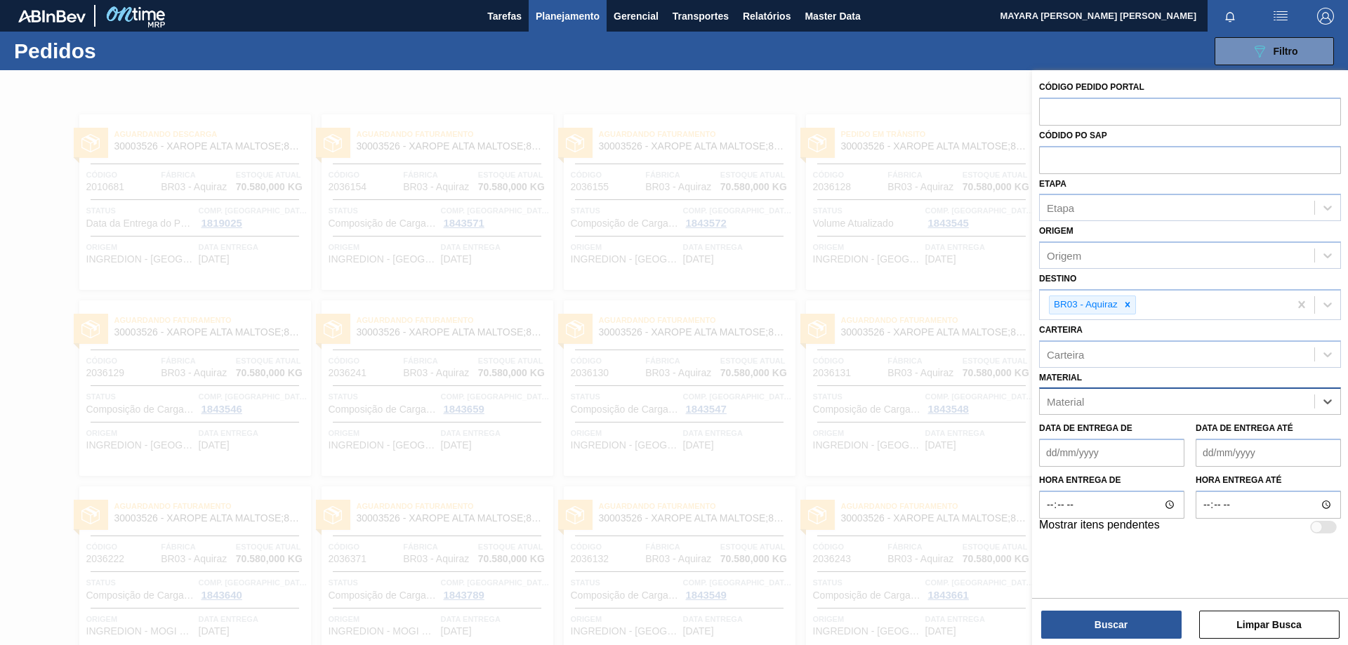
paste input "30012535"
type input "30012535"
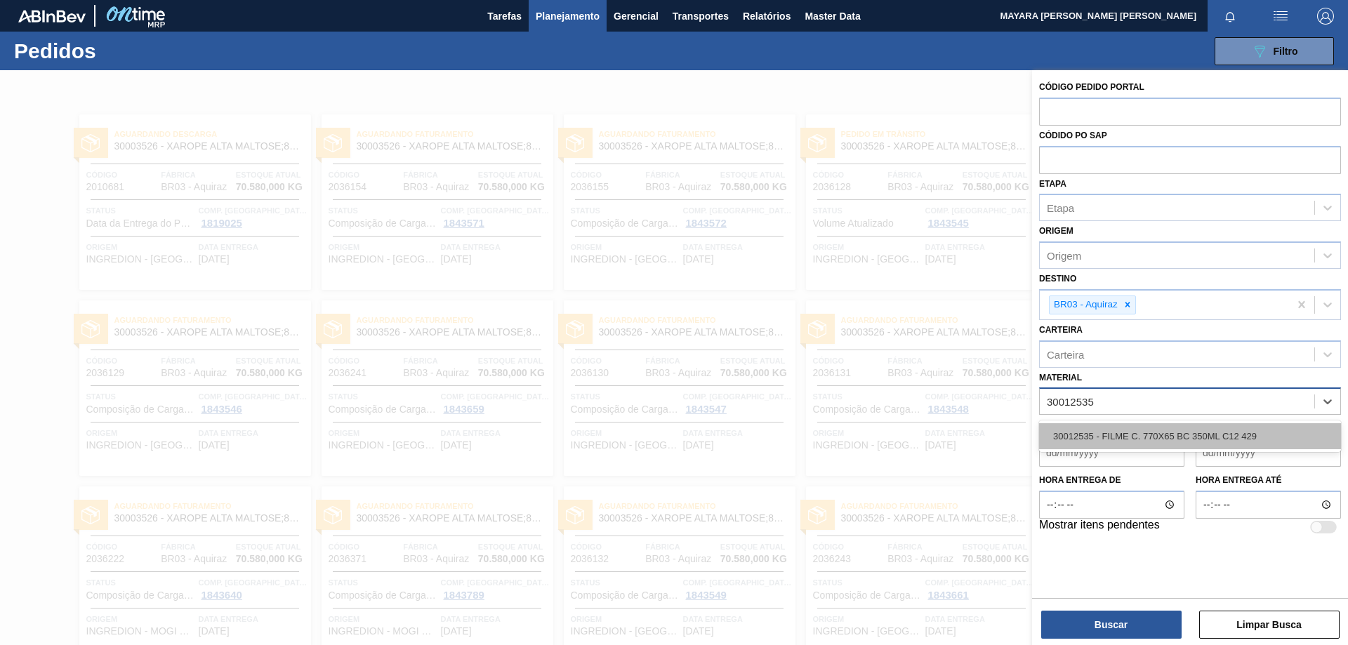
click at [1206, 441] on div "30012535 - FILME C. 770X65 BC 350ML C12 429" at bounding box center [1190, 436] width 302 height 26
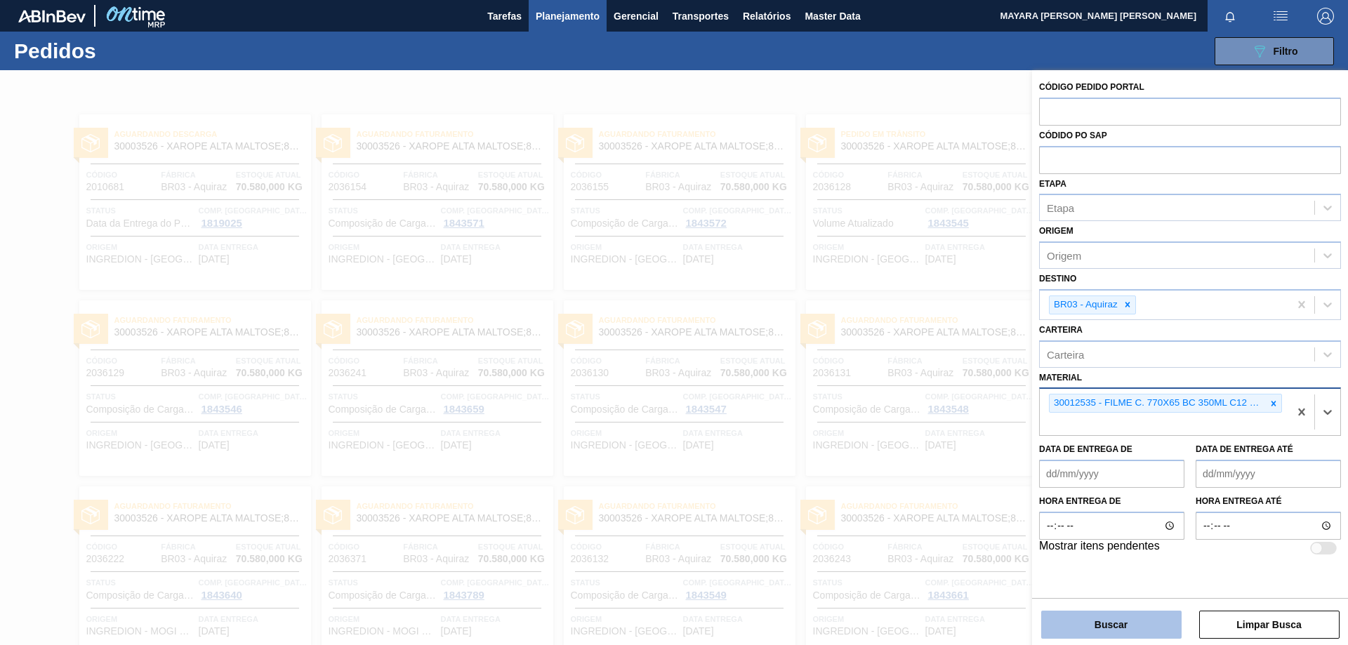
click at [1156, 617] on button "Buscar" at bounding box center [1111, 625] width 140 height 28
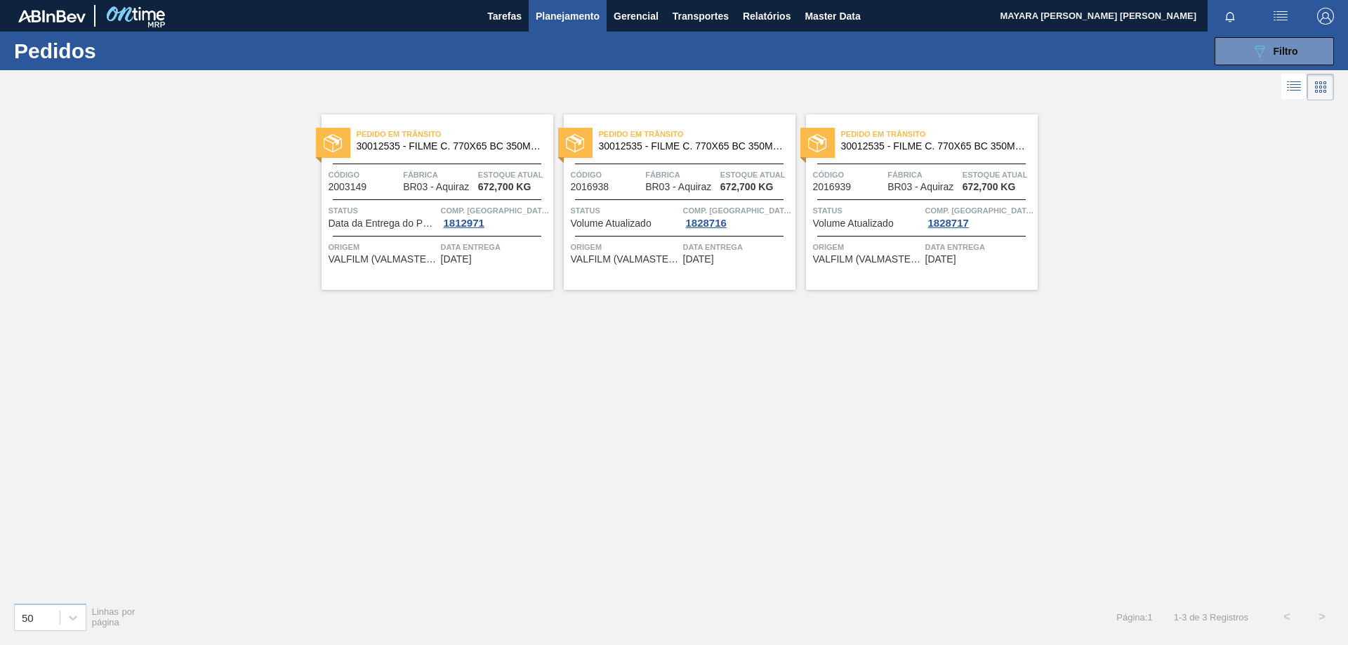
click at [366, 216] on span "Status" at bounding box center [383, 211] width 109 height 14
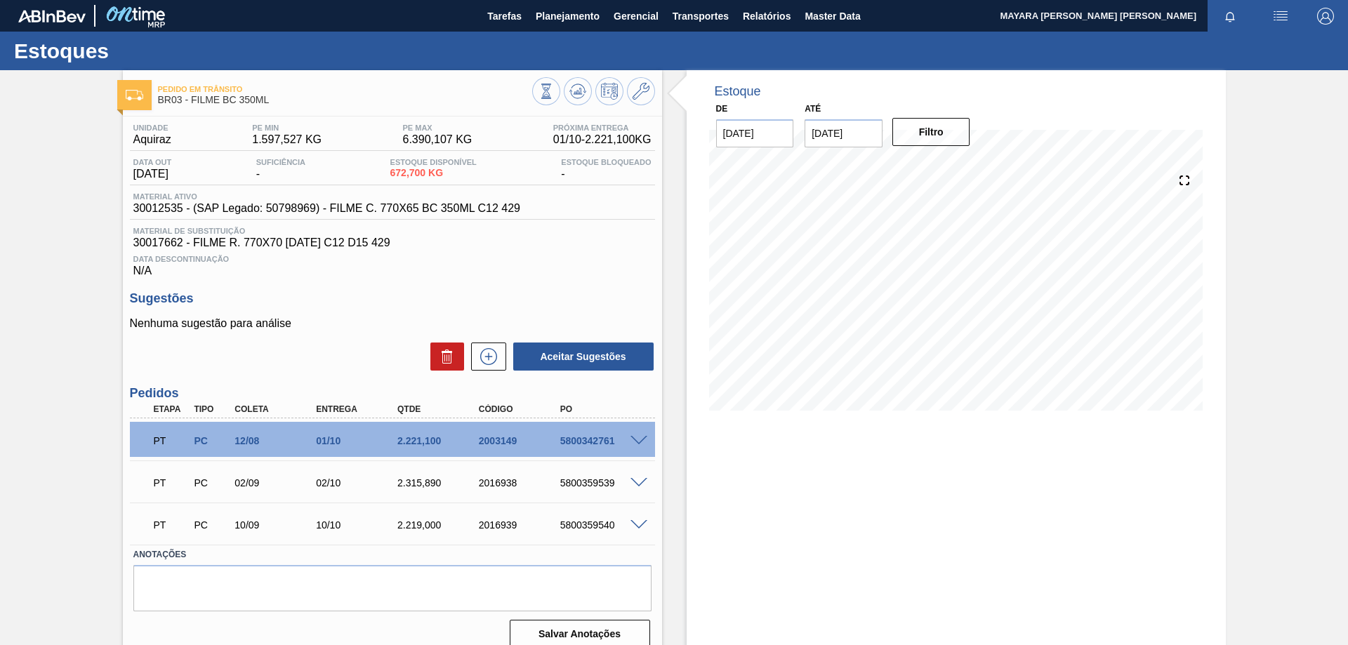
click at [589, 440] on div "5800342761" at bounding box center [602, 440] width 91 height 11
copy div "5800342761"
click at [591, 485] on div "5800359539" at bounding box center [602, 482] width 91 height 11
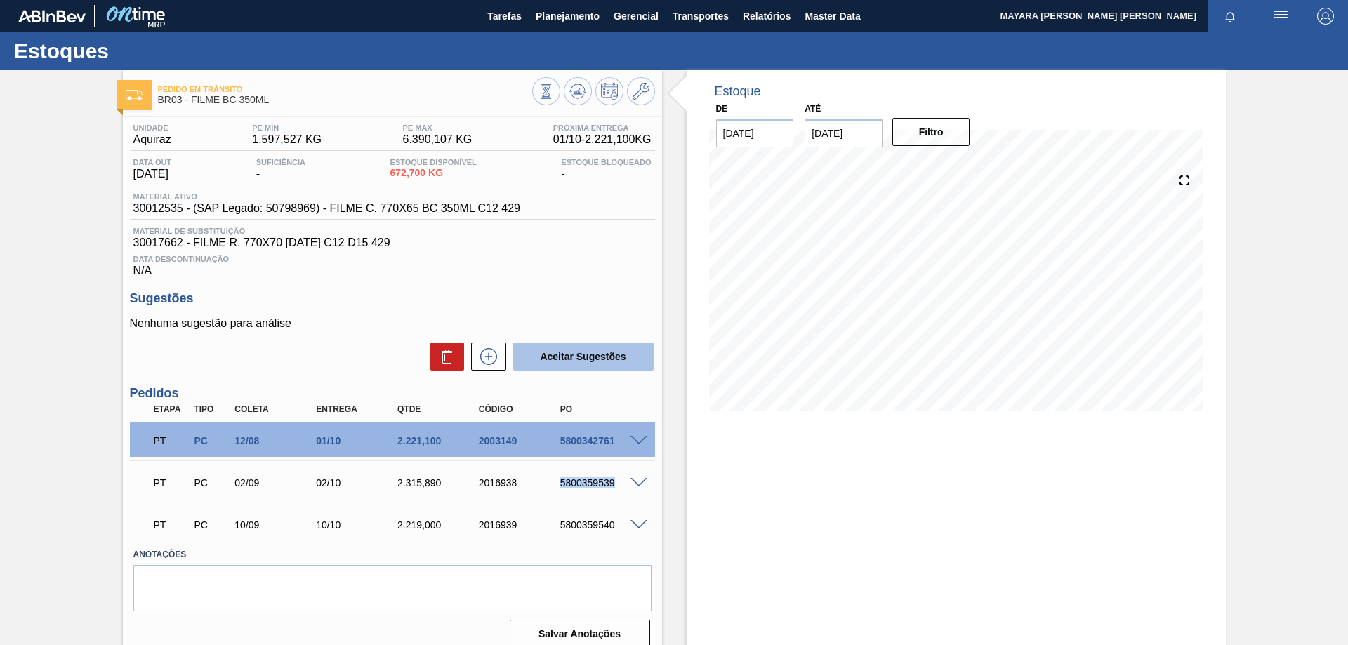
copy div "5800359539"
click at [592, 527] on div "5800359540" at bounding box center [602, 525] width 91 height 11
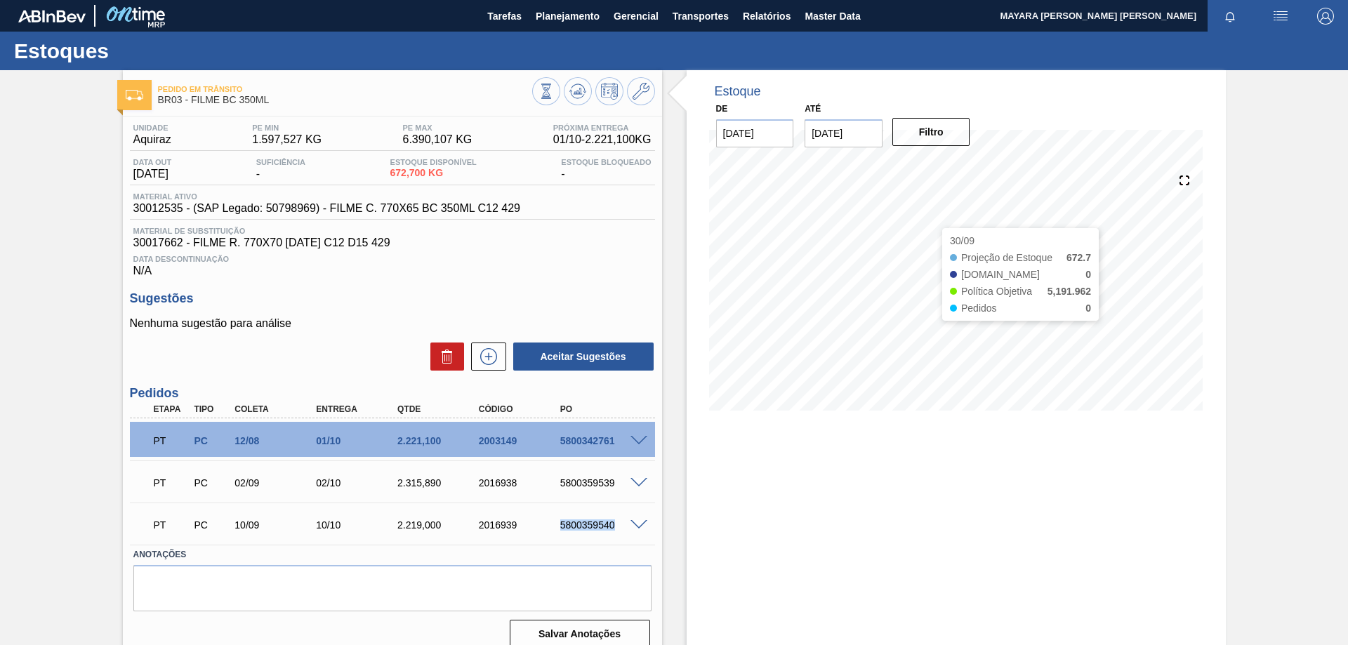
copy div "5800359540"
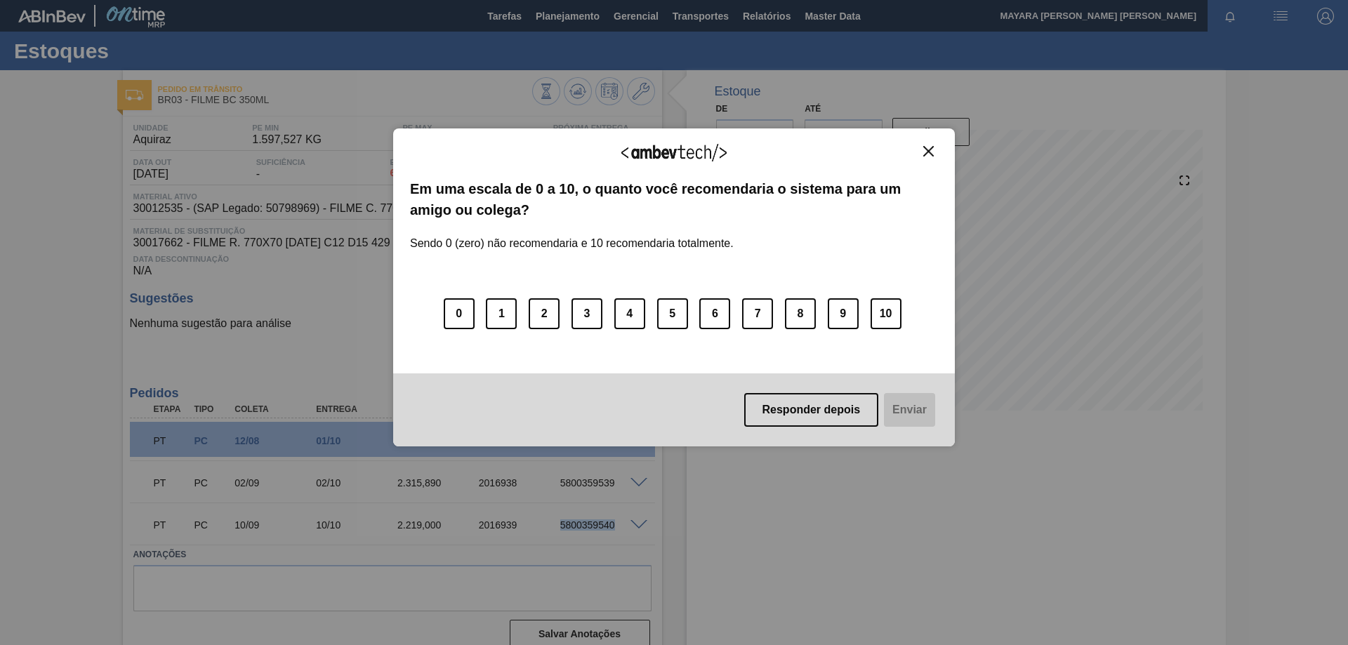
click at [929, 148] on img "Close" at bounding box center [928, 151] width 11 height 11
click at [929, 150] on img "Close" at bounding box center [928, 151] width 11 height 11
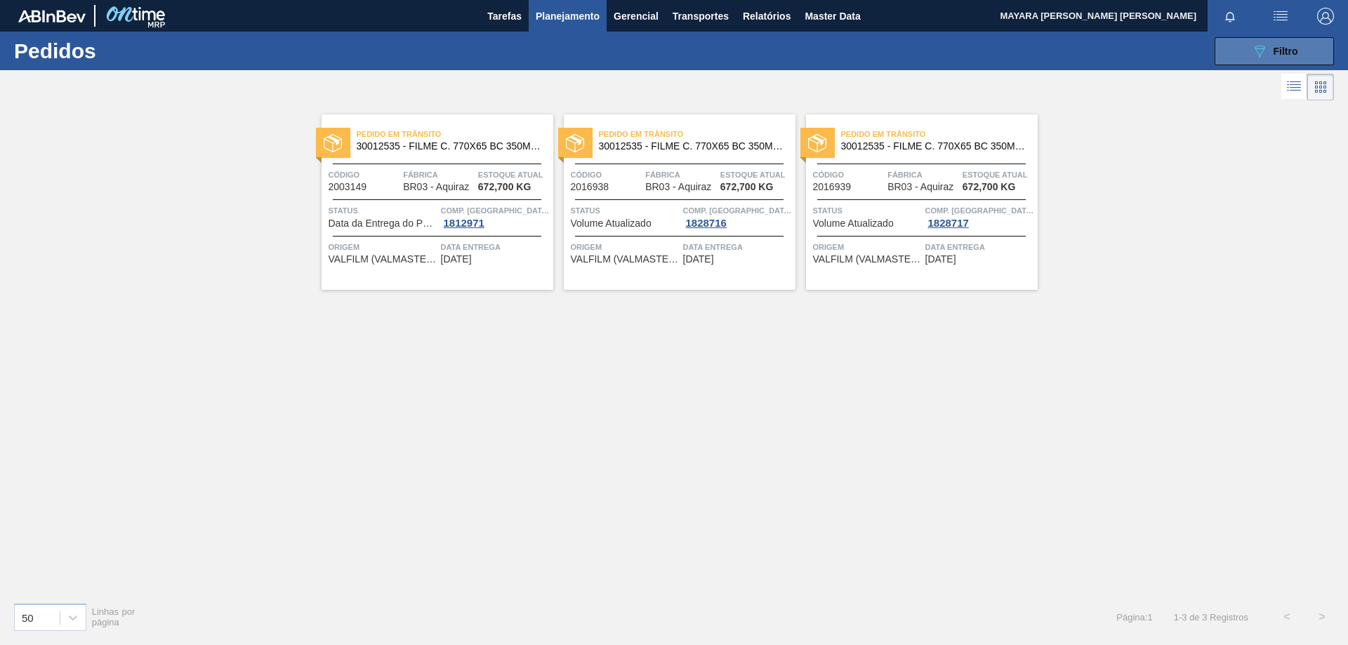
click at [1265, 48] on icon at bounding box center [1260, 52] width 11 height 12
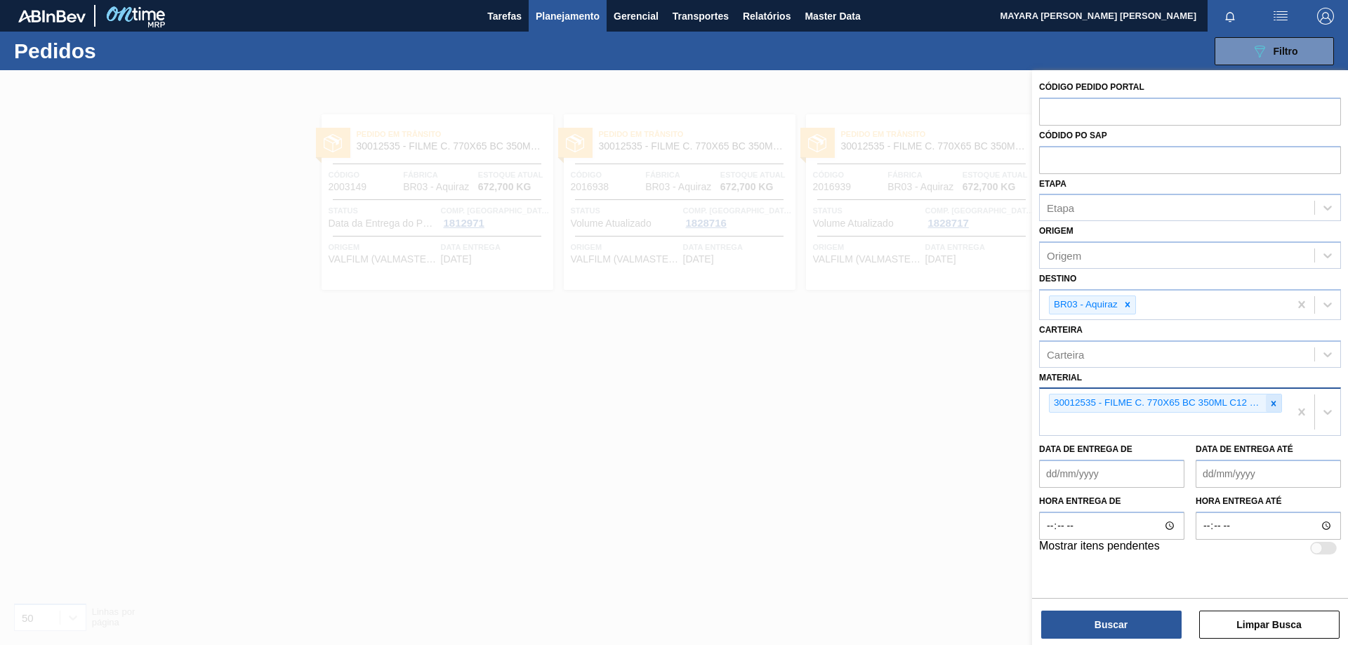
click at [1272, 403] on icon at bounding box center [1274, 404] width 10 height 10
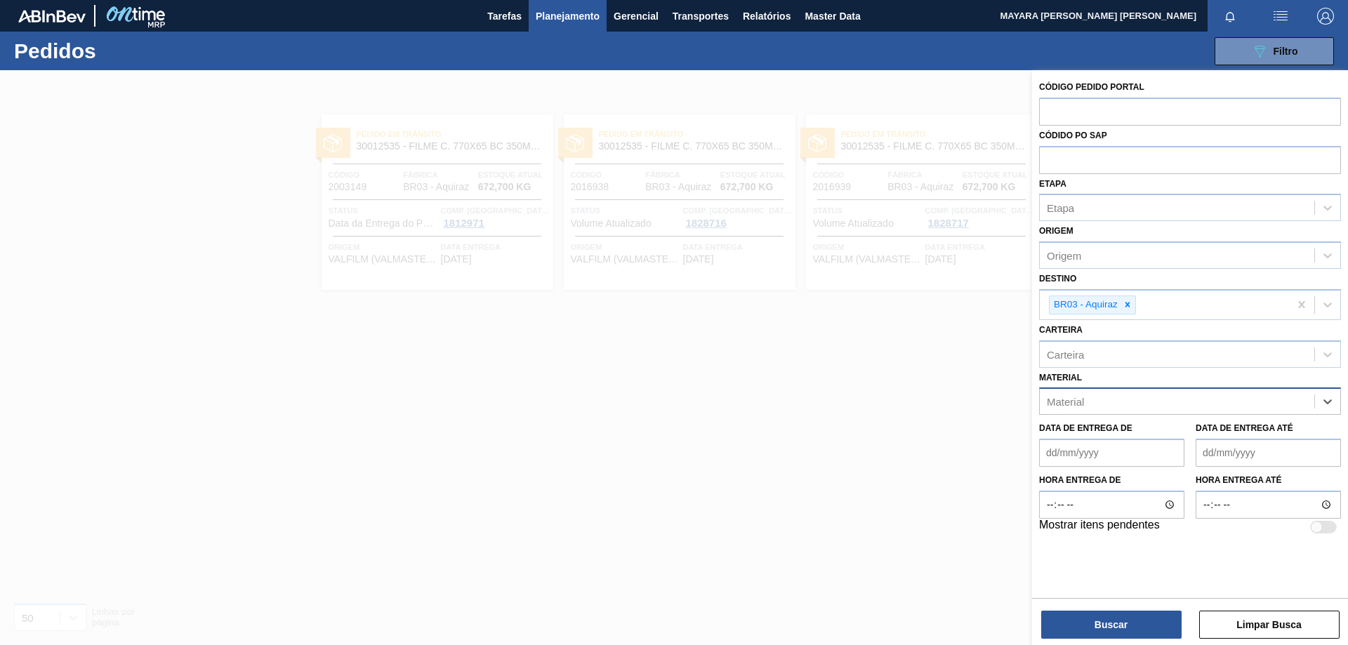
paste input "30003526"
type input "30003526"
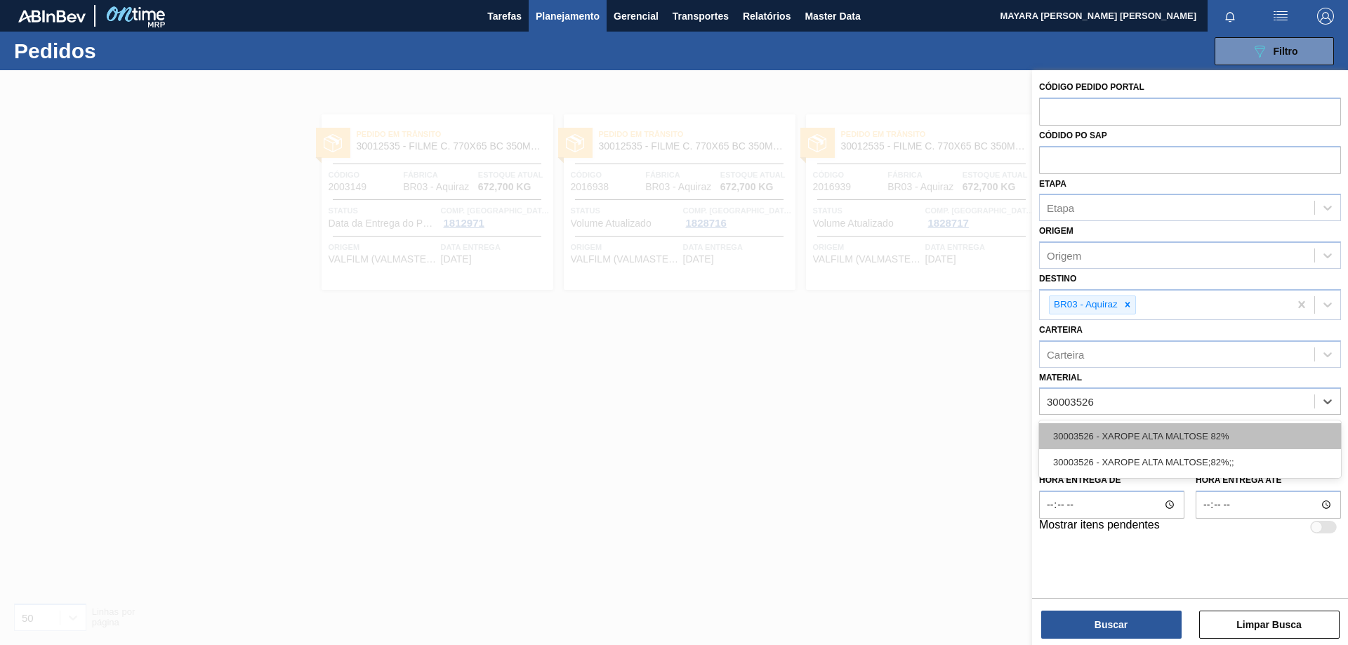
click at [1226, 437] on div "30003526 - XAROPE ALTA MALTOSE 82%" at bounding box center [1190, 436] width 302 height 26
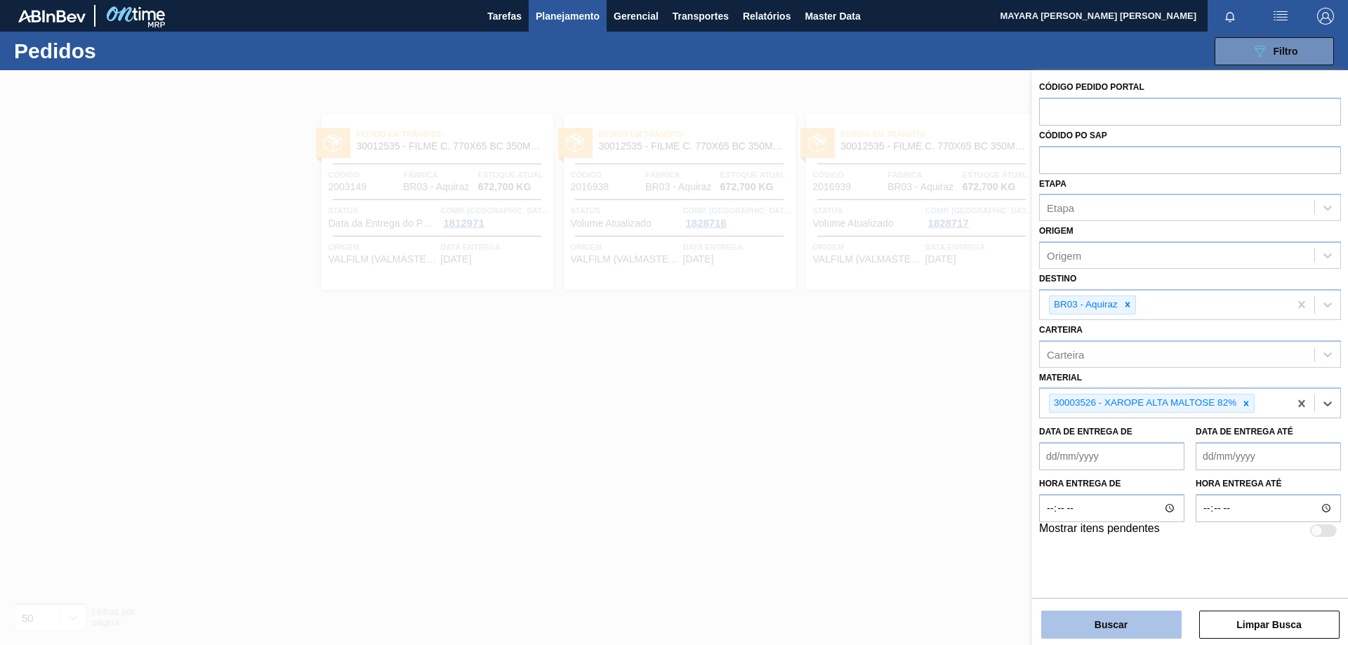
click at [1113, 624] on button "Buscar" at bounding box center [1111, 625] width 140 height 28
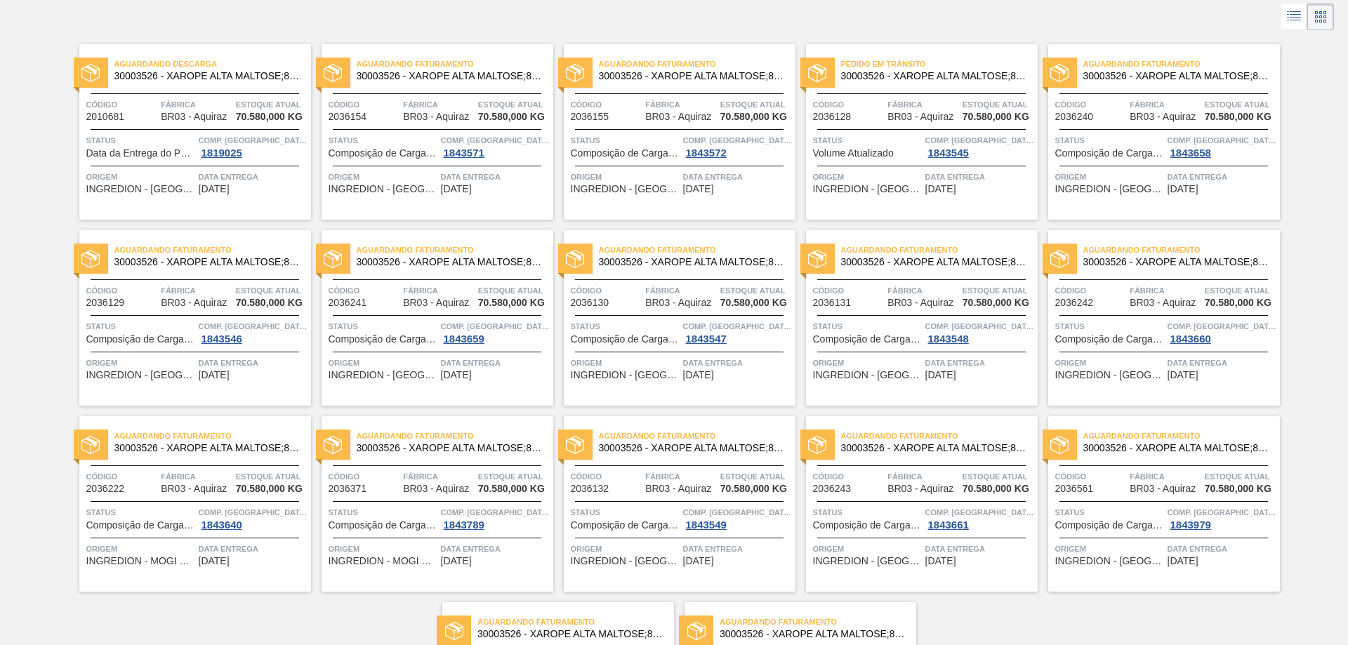
scroll to position [140, 0]
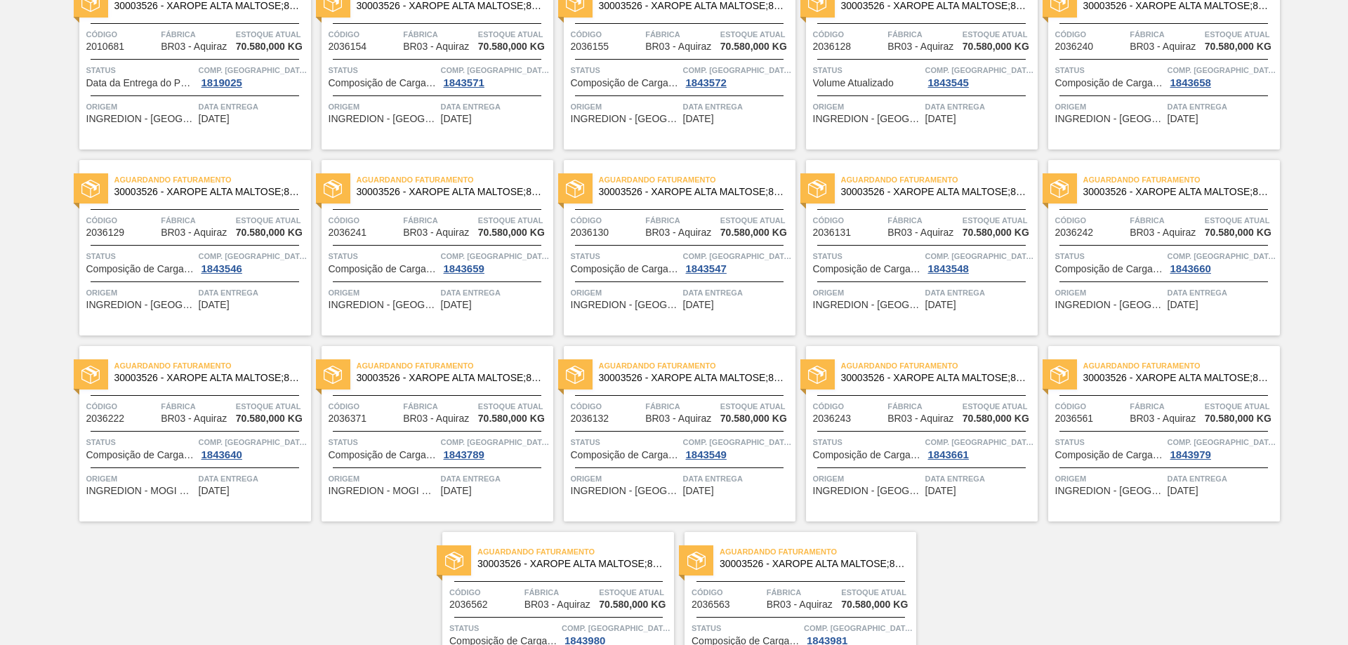
click at [892, 116] on span "INGREDION - [GEOGRAPHIC_DATA][PERSON_NAME] 4130 ([GEOGRAPHIC_DATA])" at bounding box center [867, 119] width 109 height 11
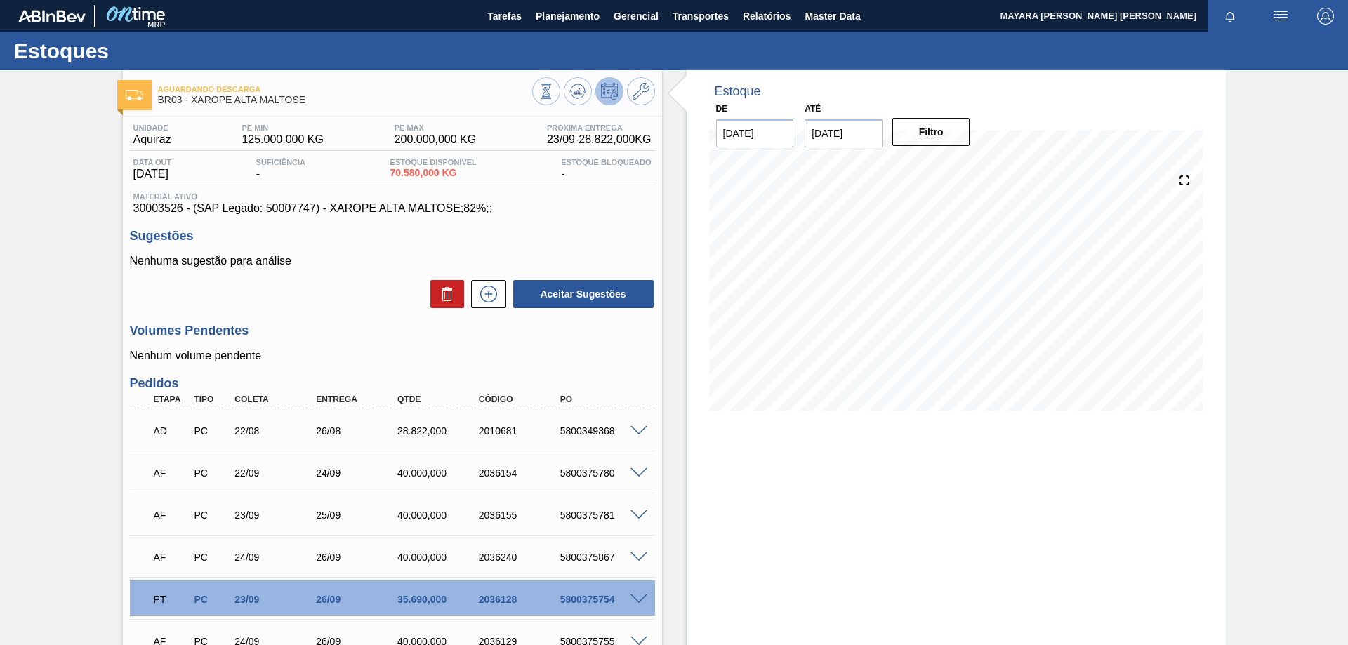
click at [574, 433] on div "5800349368" at bounding box center [602, 431] width 91 height 11
copy div "5800349368"
click at [639, 432] on span at bounding box center [639, 431] width 17 height 11
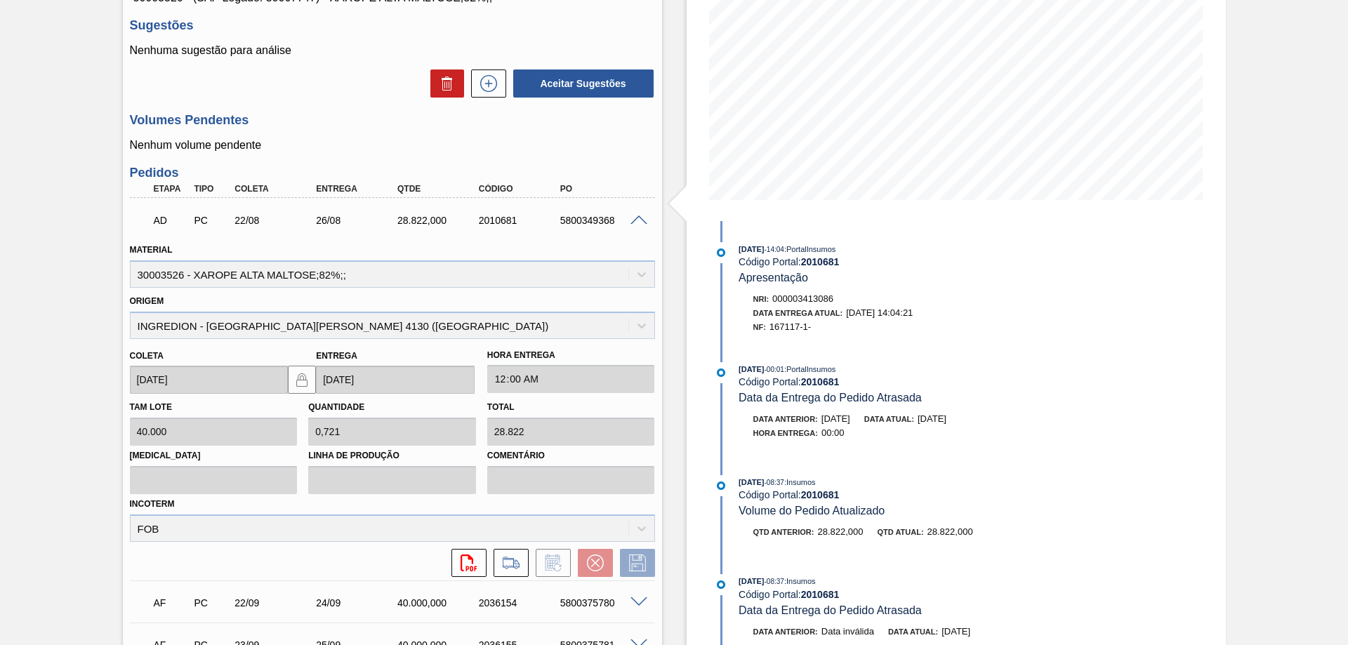
scroll to position [421, 0]
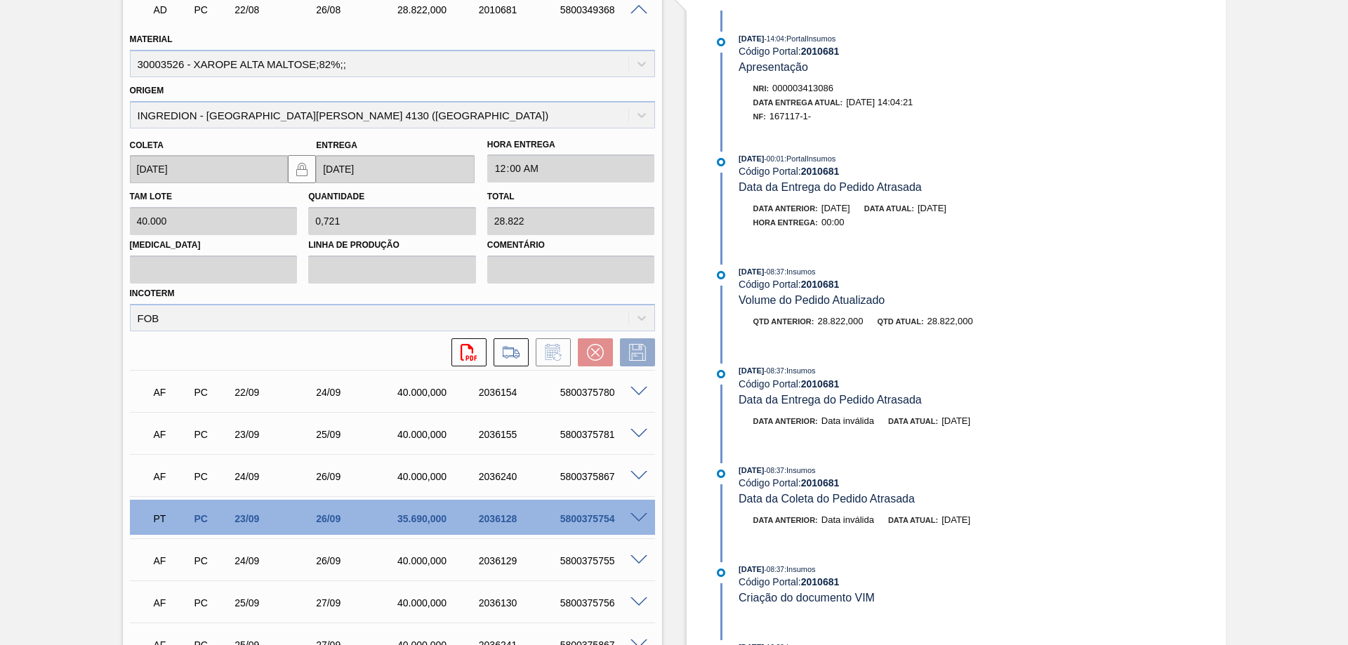
click at [602, 392] on div "5800375780" at bounding box center [602, 392] width 91 height 11
copy div "5800375780"
click at [591, 479] on div "5800375867" at bounding box center [602, 476] width 91 height 11
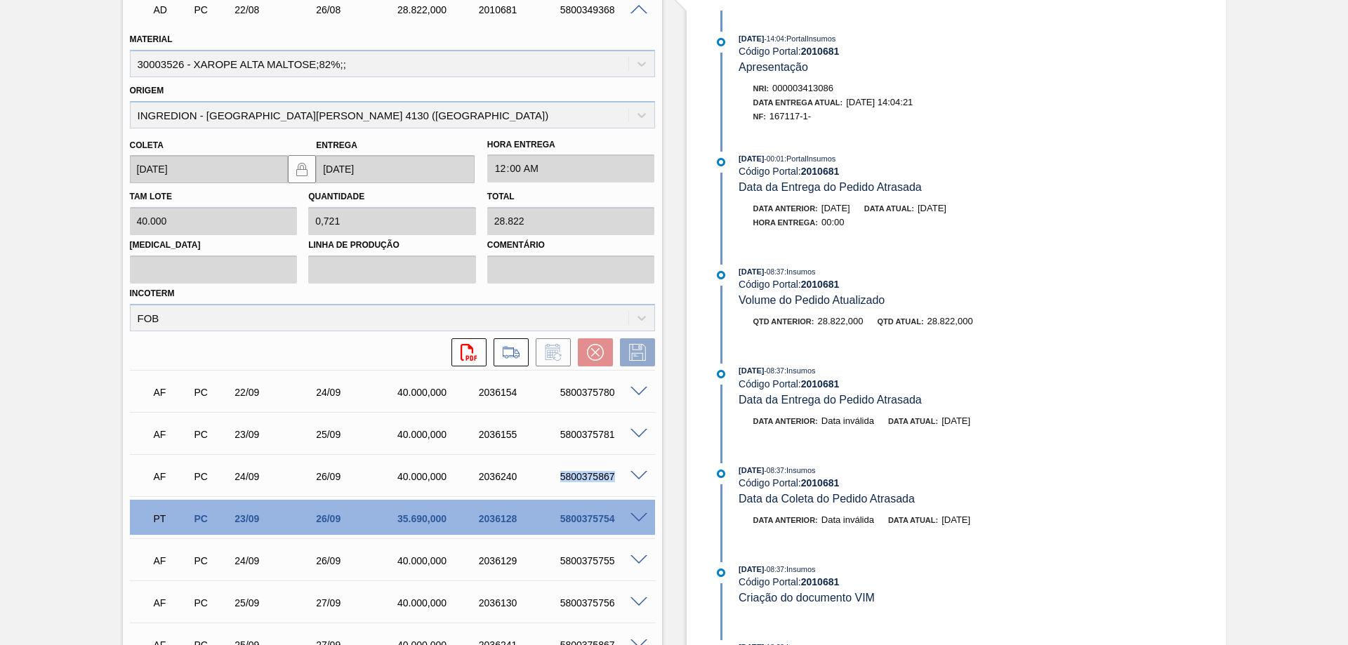
copy div "5800375867"
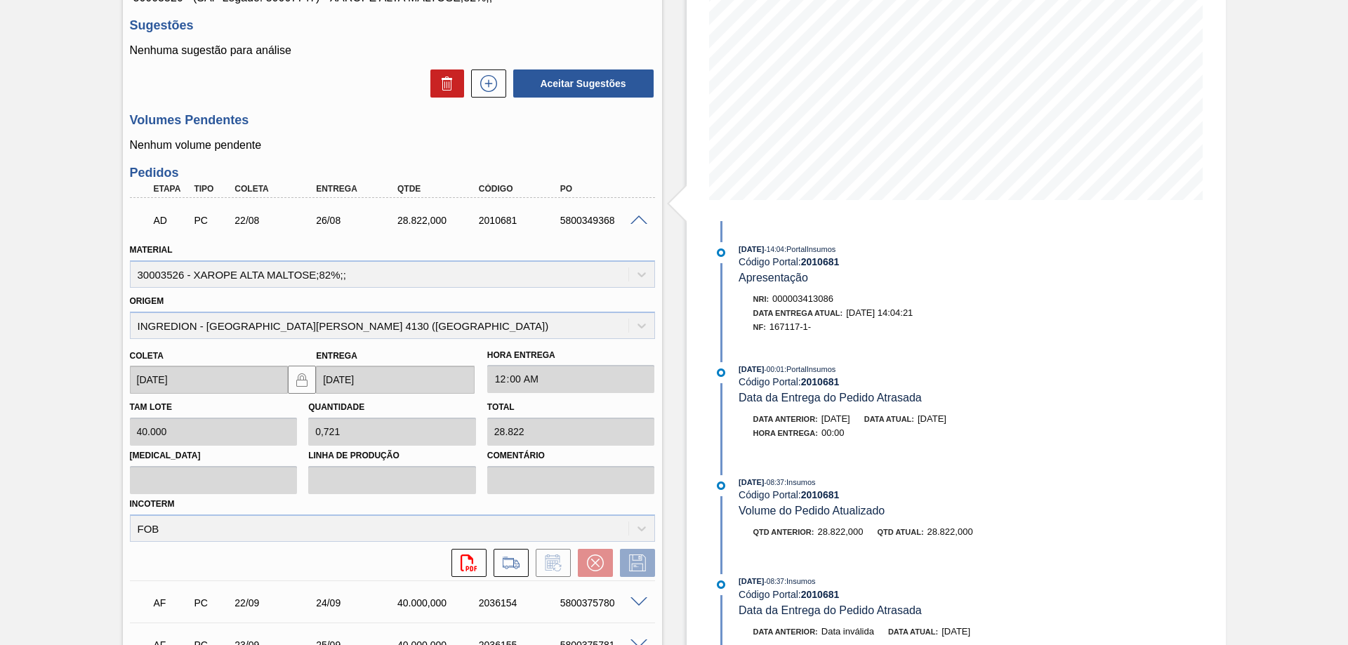
scroll to position [351, 0]
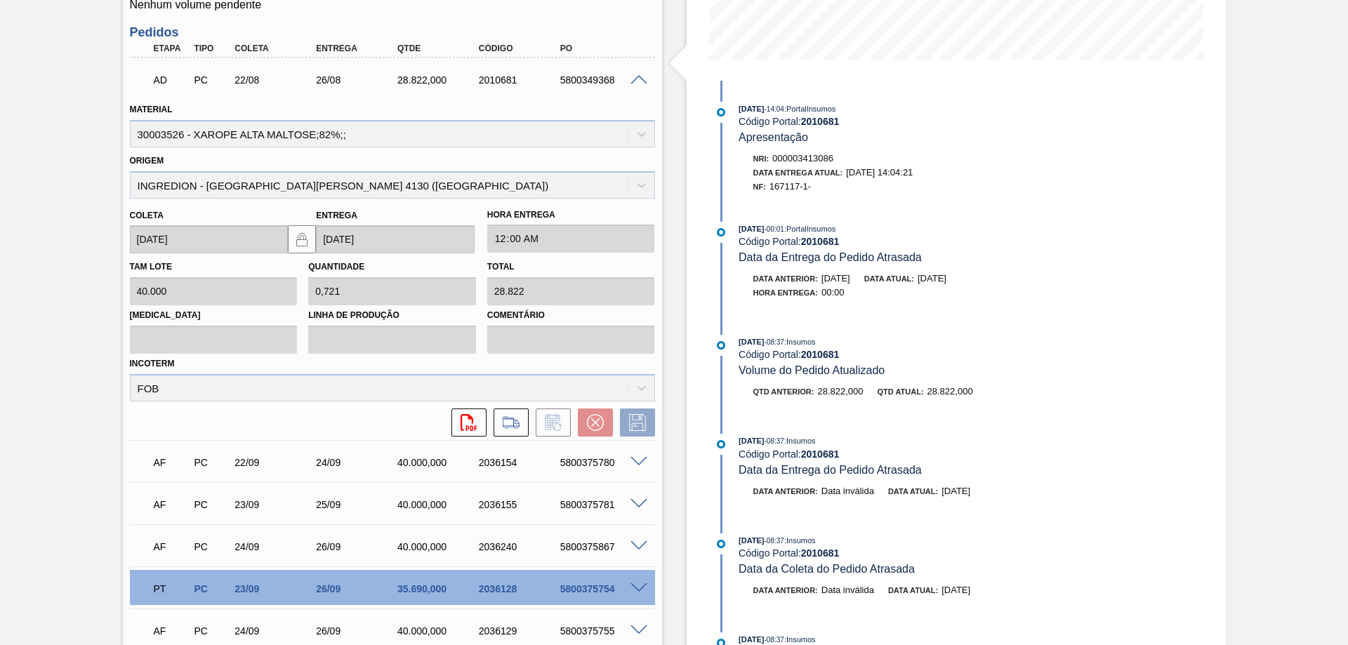
click at [586, 589] on div "5800375754" at bounding box center [602, 589] width 91 height 11
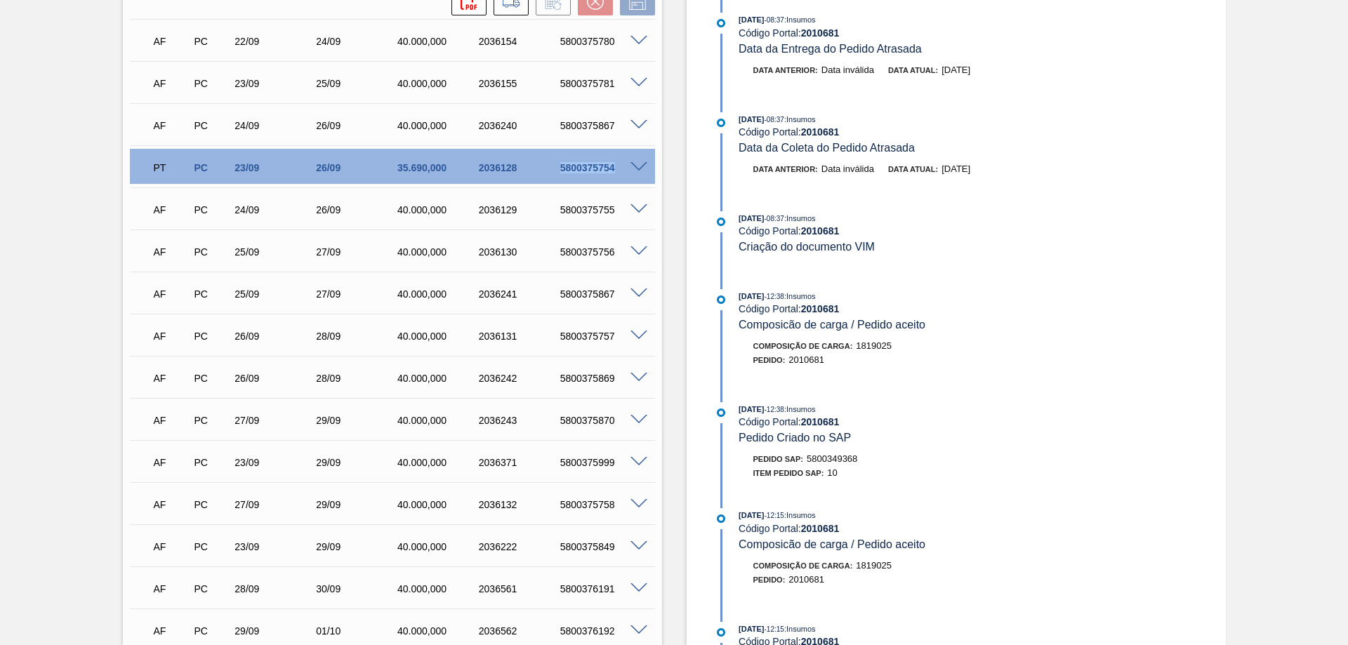
scroll to position [492, 0]
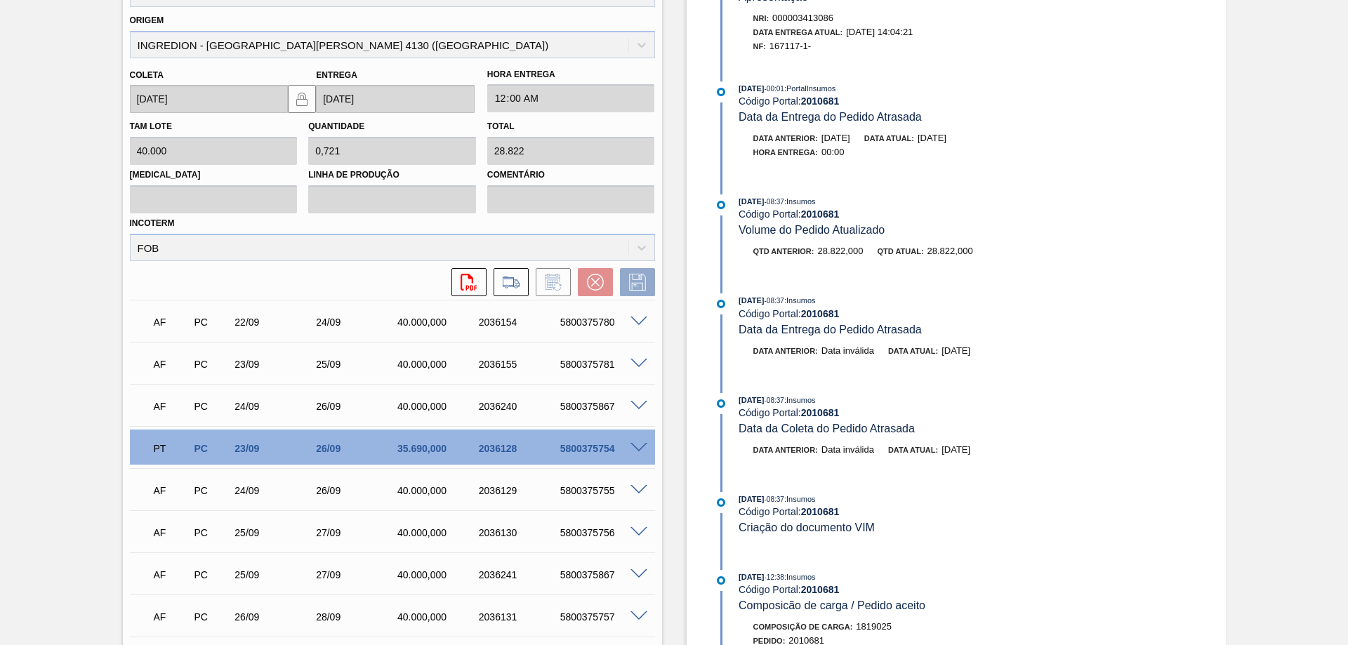
click at [582, 322] on div "5800375780" at bounding box center [602, 322] width 91 height 11
copy div "5800375780"
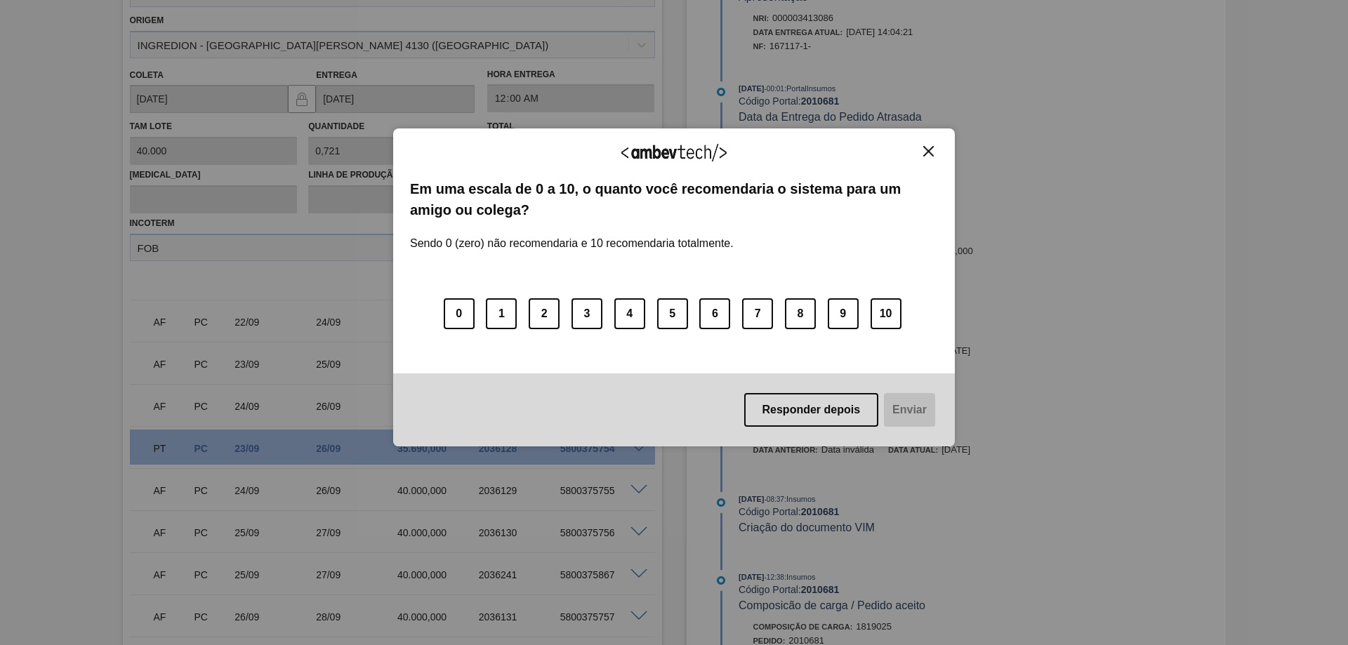
click at [927, 148] on img "Close" at bounding box center [928, 151] width 11 height 11
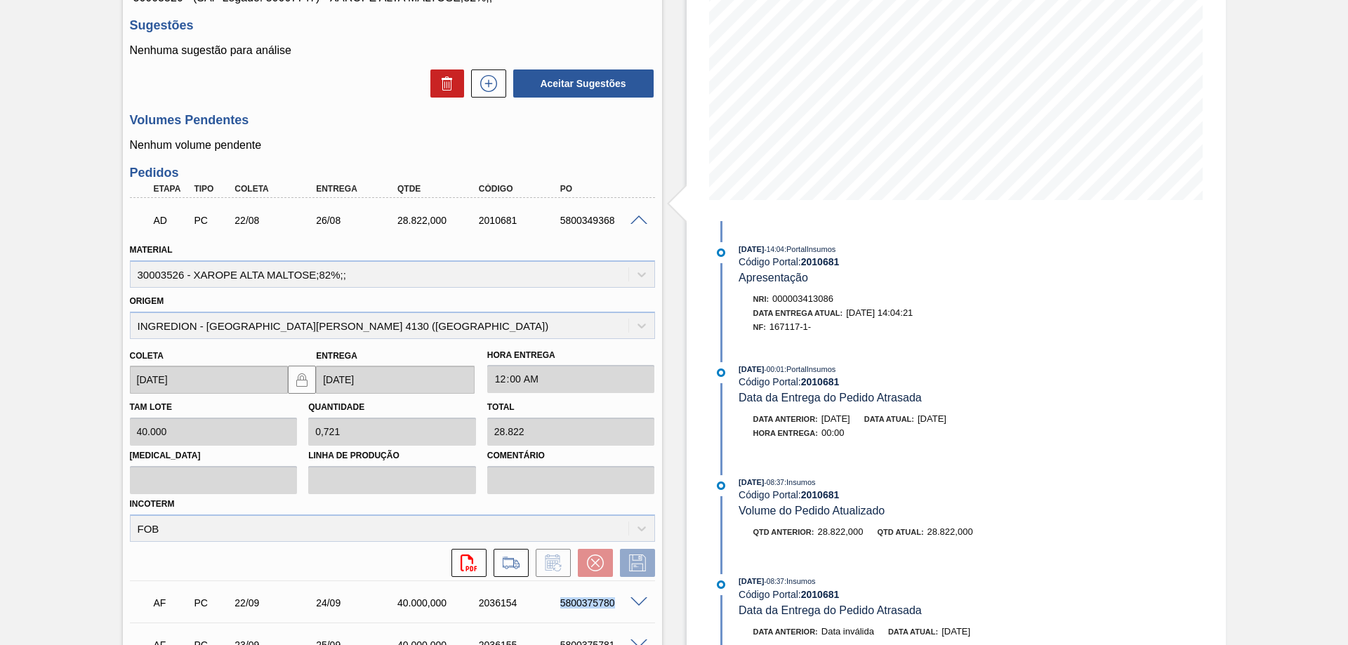
scroll to position [351, 0]
